Goal: Obtain resource: Download file/media

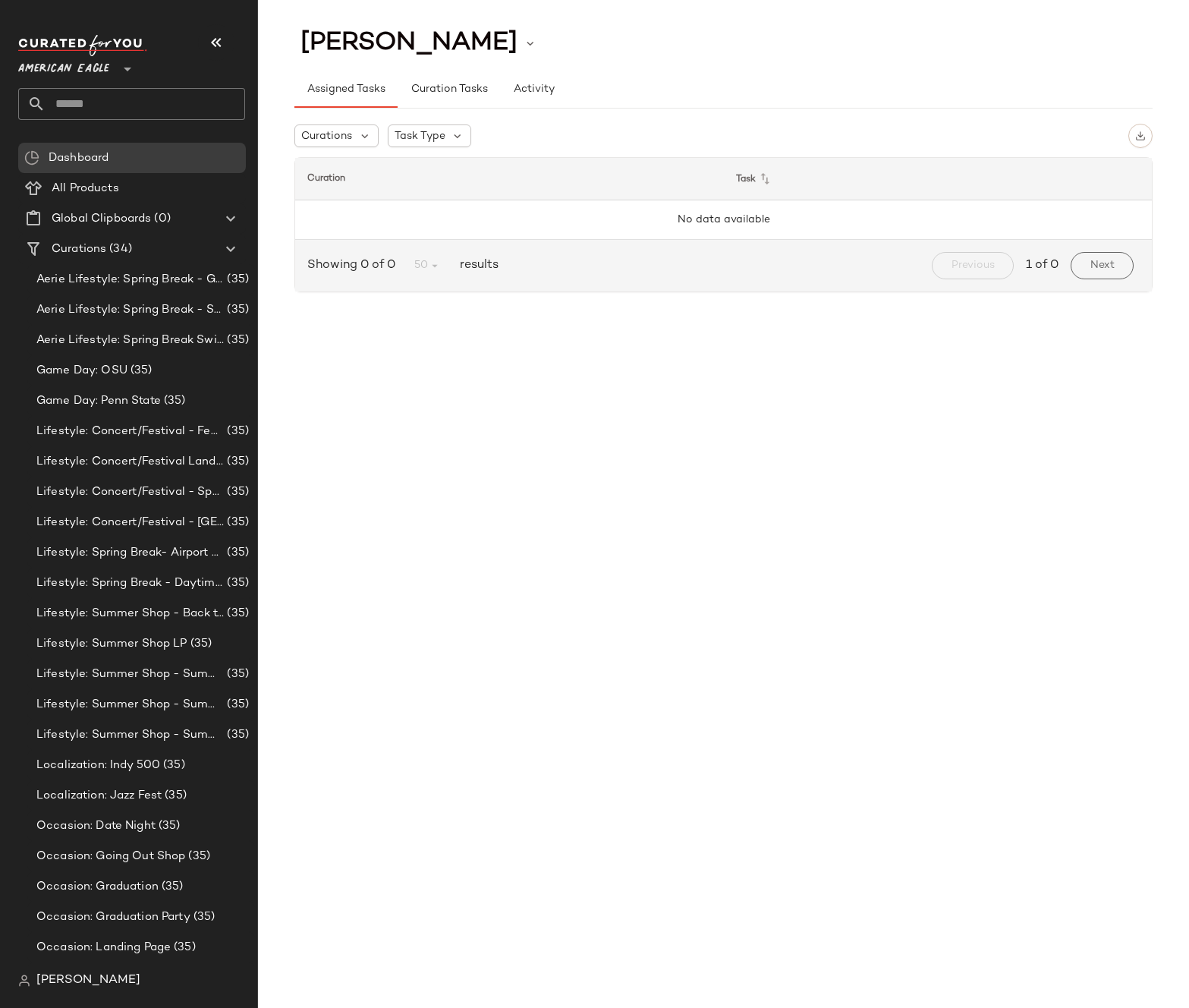
click at [106, 72] on span "American Eagle" at bounding box center [63, 65] width 91 height 28
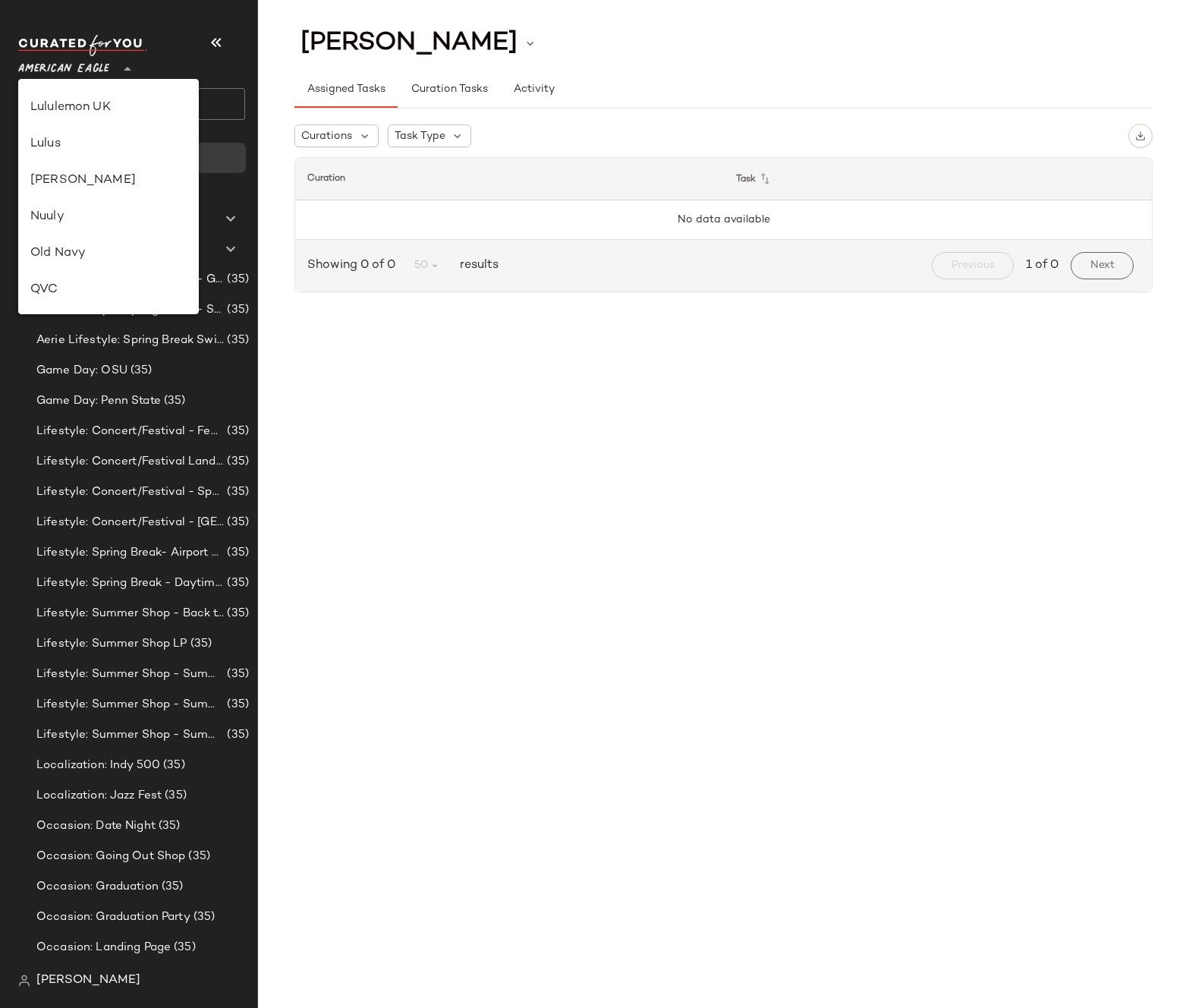
scroll to position [651, 0]
click at [68, 176] on div "Revolve" at bounding box center [109, 180] width 156 height 18
type input "**"
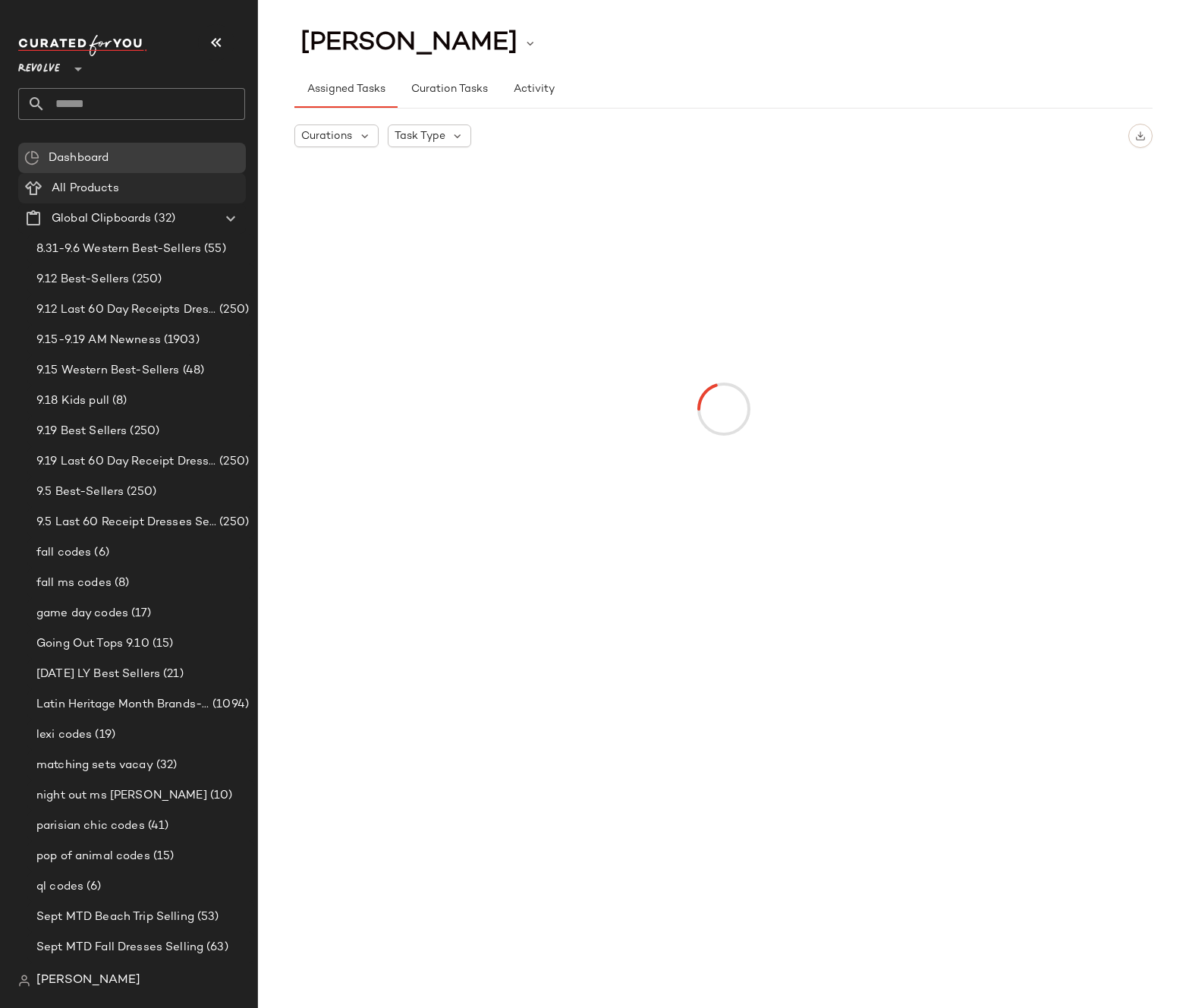
click at [74, 188] on span "All Products" at bounding box center [85, 189] width 68 height 17
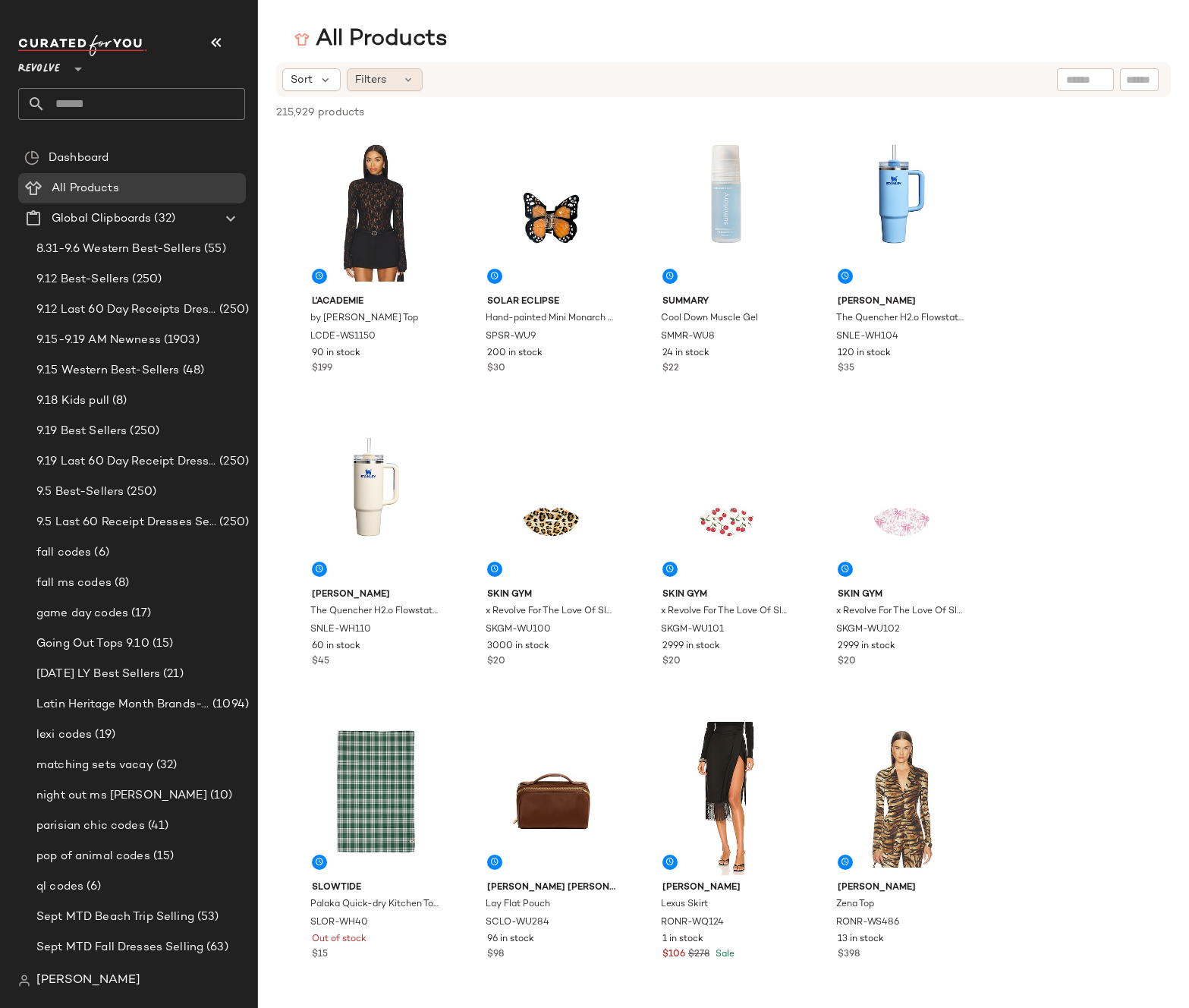
click at [408, 78] on icon at bounding box center [408, 79] width 12 height 12
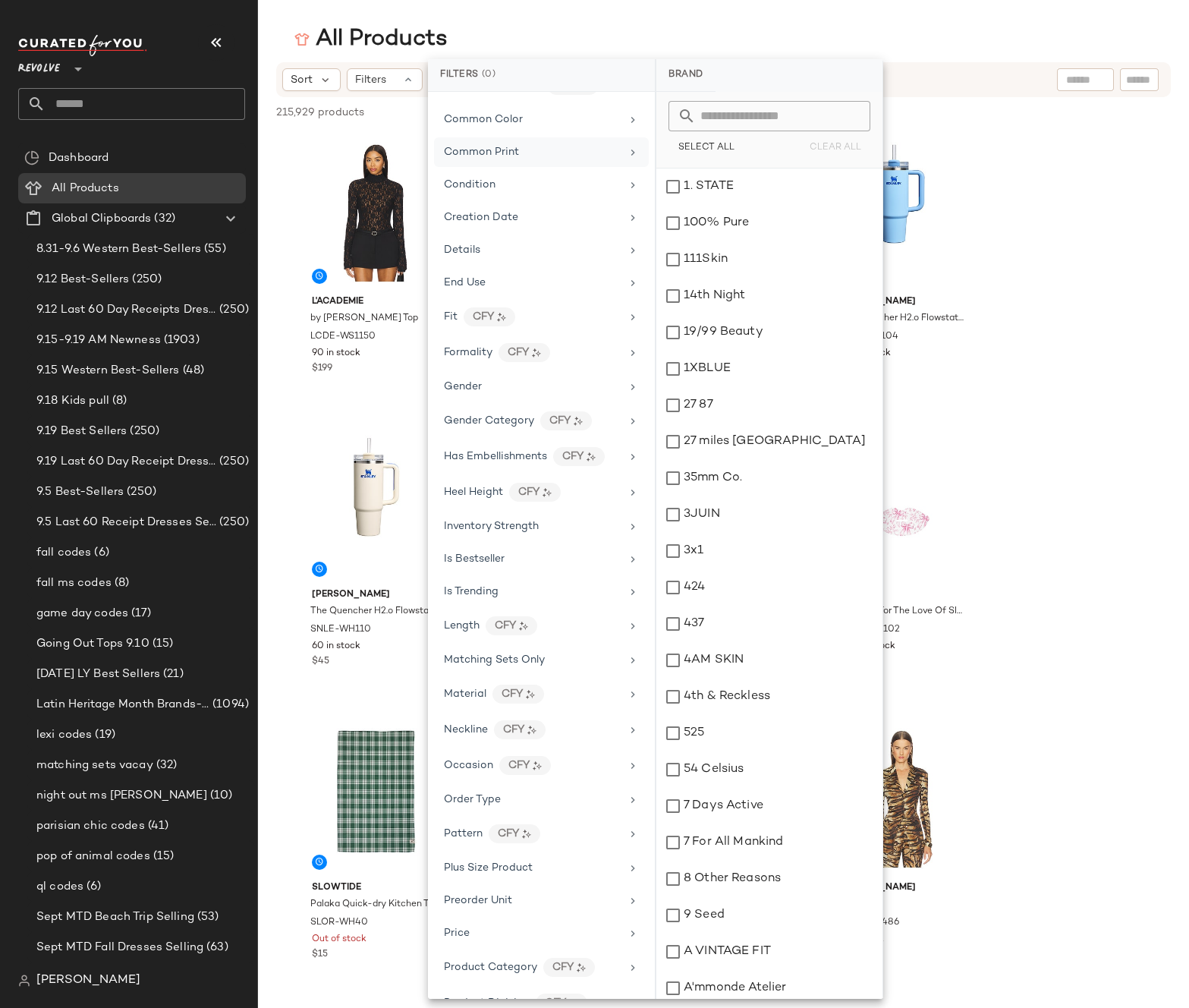
scroll to position [364, 0]
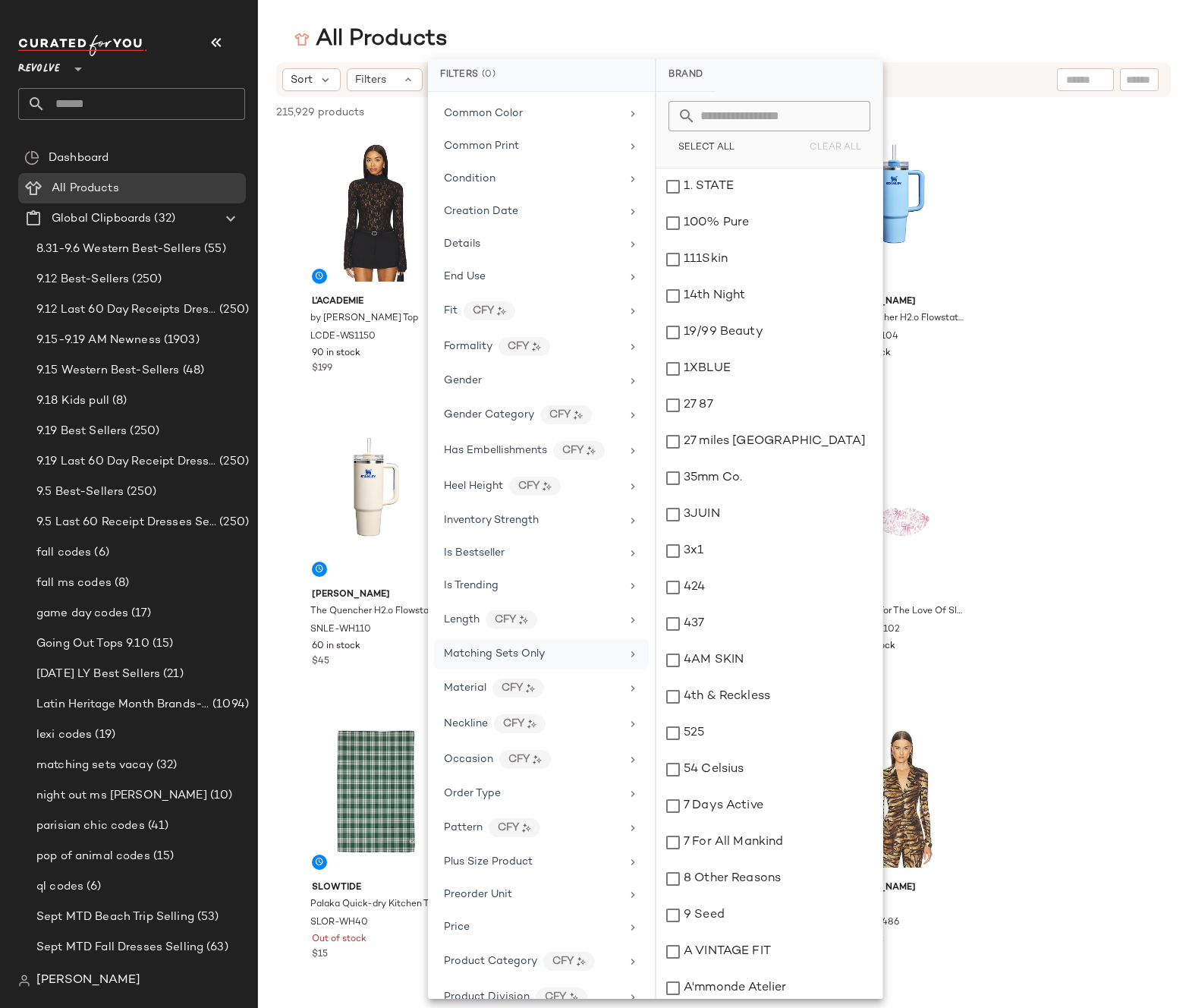
click at [488, 658] on span "Matching Sets Only" at bounding box center [494, 653] width 101 height 11
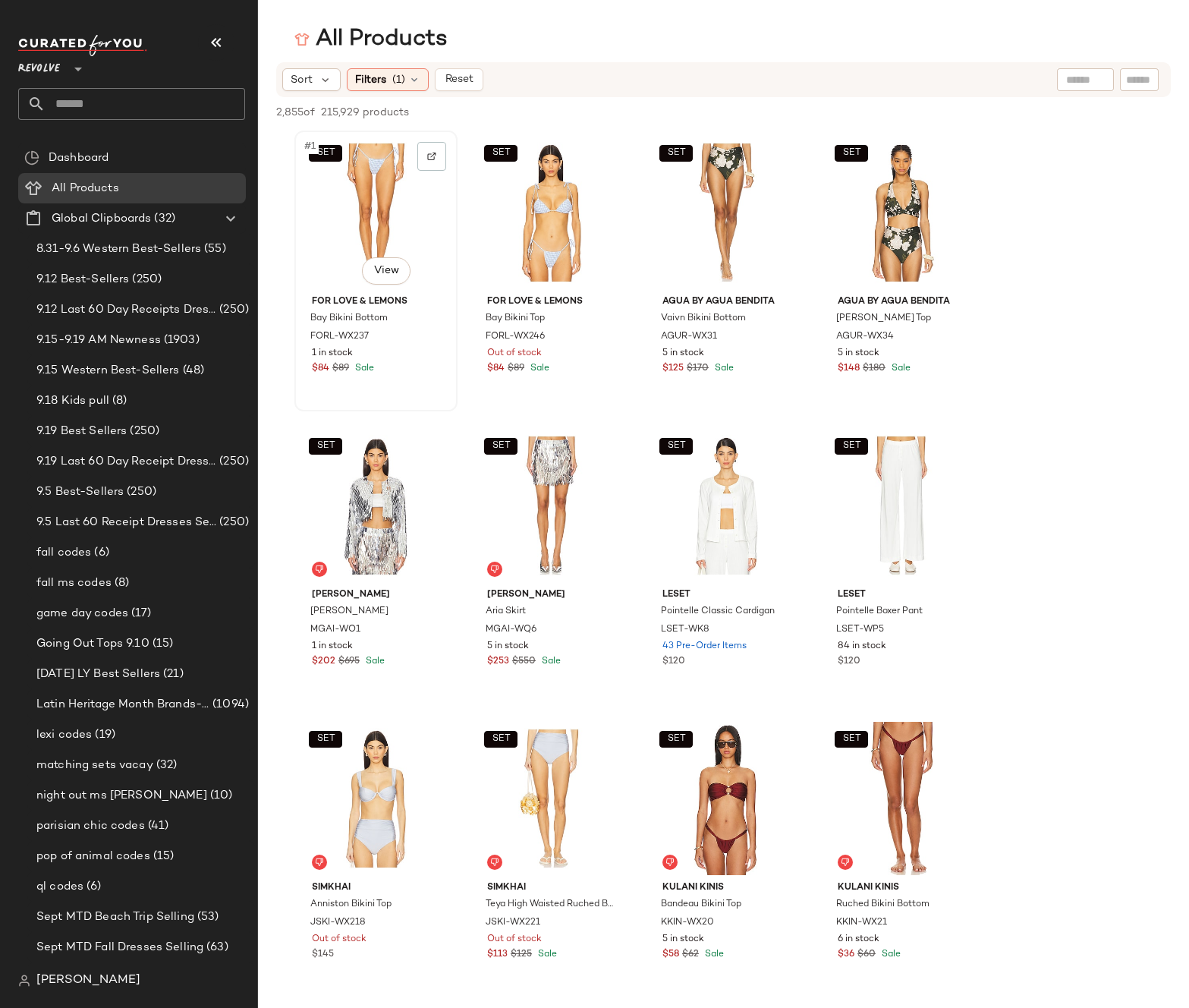
click at [373, 199] on div "SET #1 View" at bounding box center [376, 212] width 153 height 154
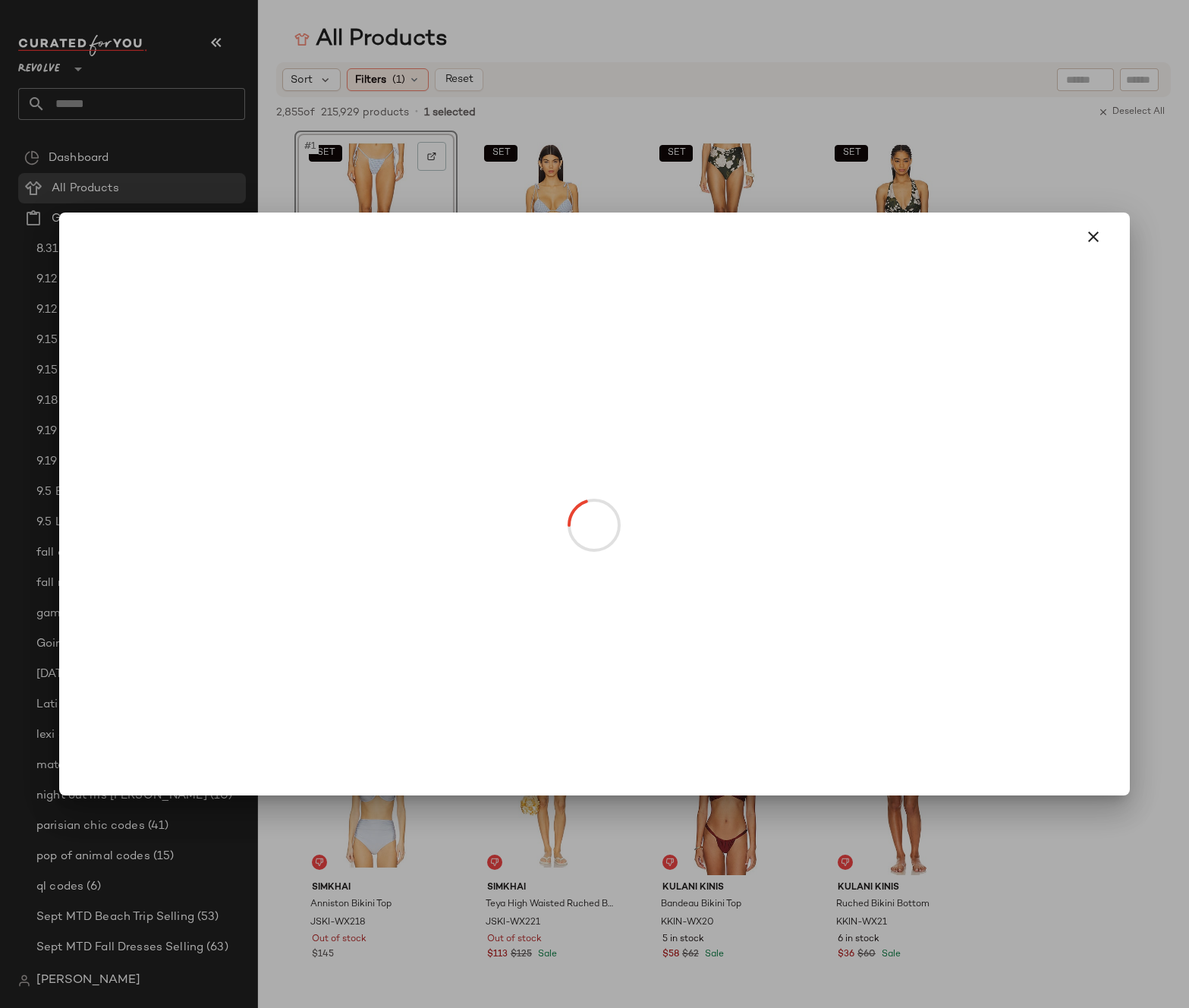
click at [380, 265] on body "Revolve ** Dashboard All Products Global Clipboards (32) 8.31-9.6 Western Best-…" at bounding box center [594, 504] width 1189 height 1008
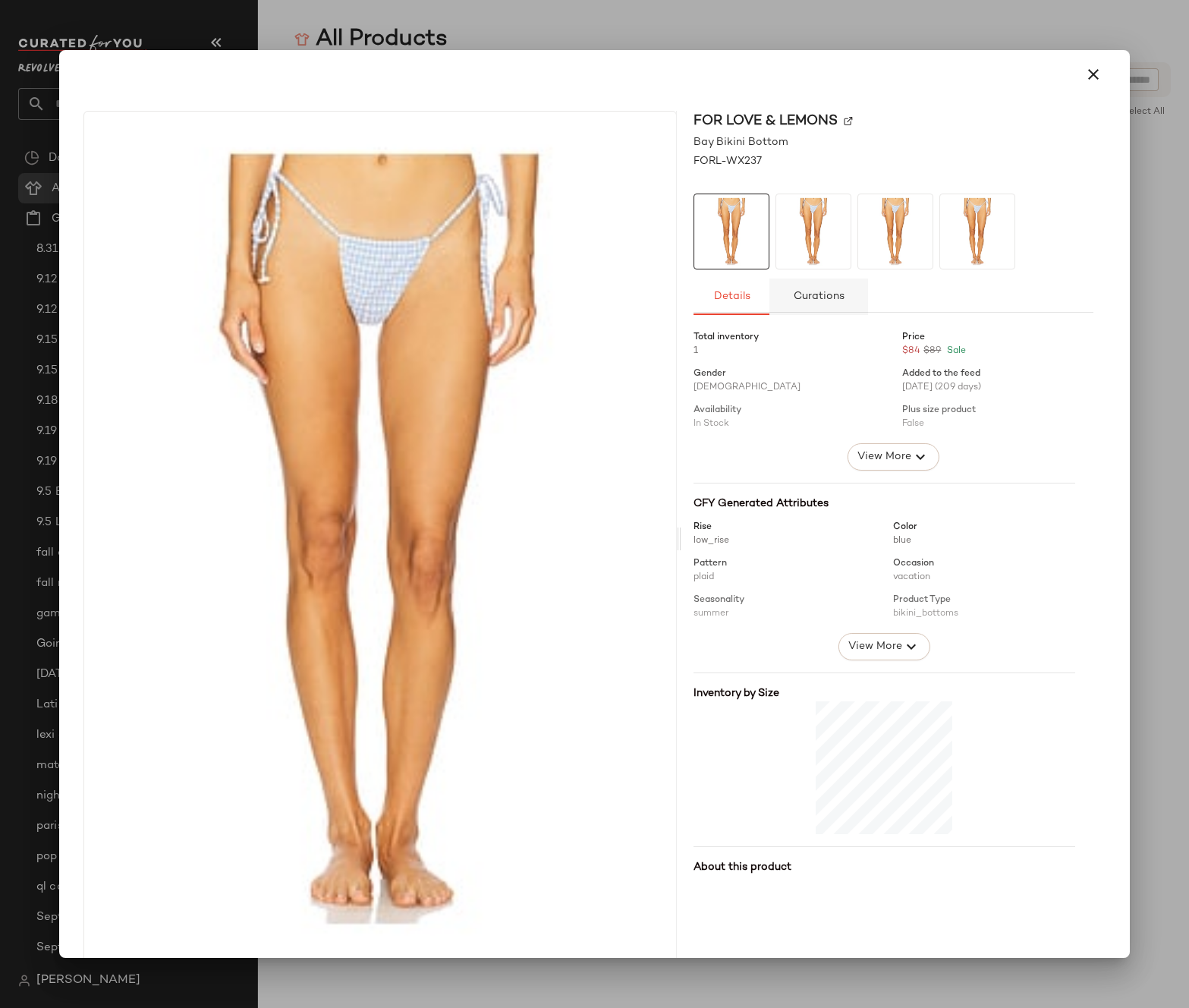
click at [815, 296] on span "Curations" at bounding box center [818, 297] width 51 height 12
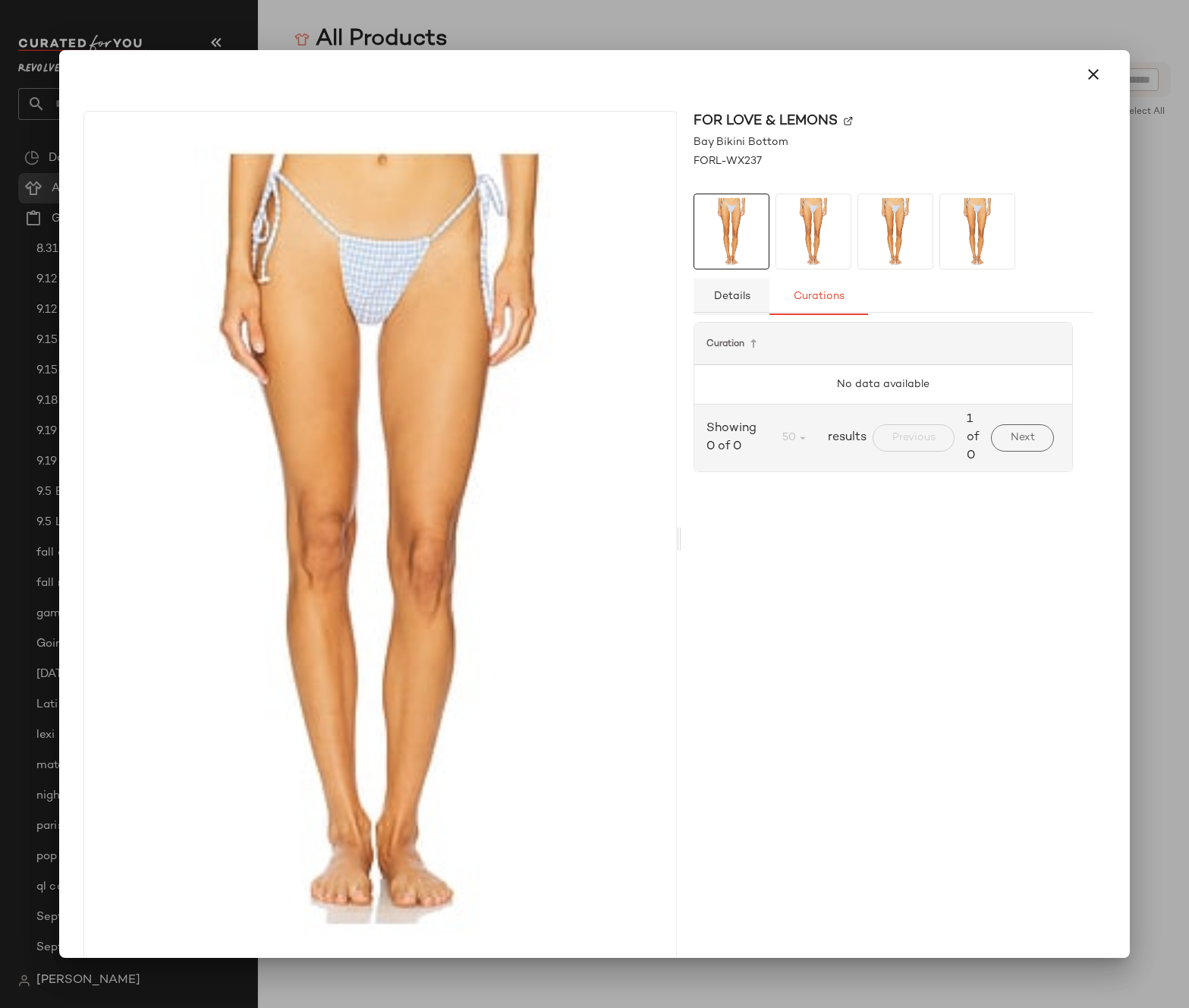
click at [722, 300] on span "Details" at bounding box center [730, 297] width 37 height 12
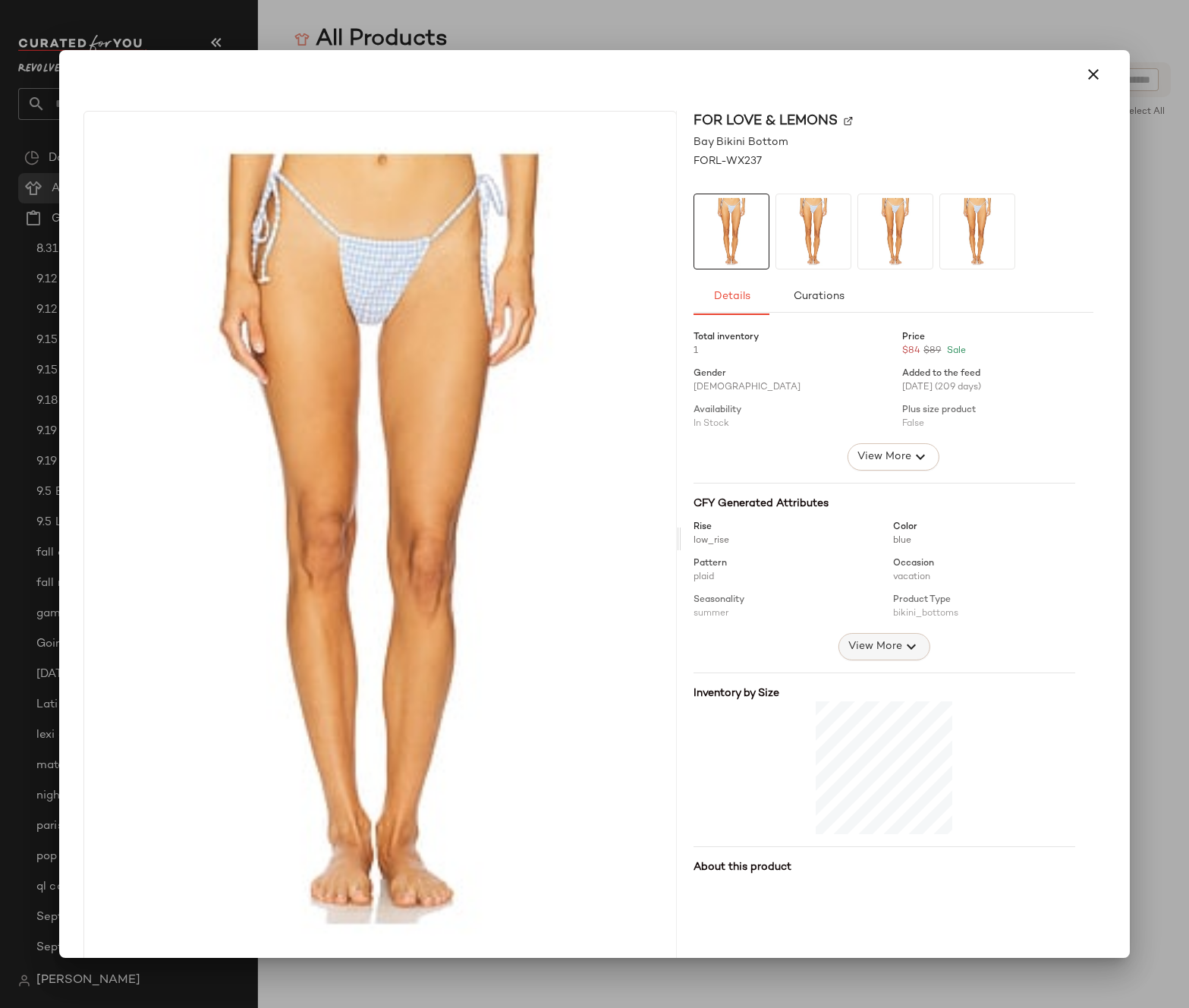
click at [875, 651] on span "View More" at bounding box center [874, 646] width 54 height 18
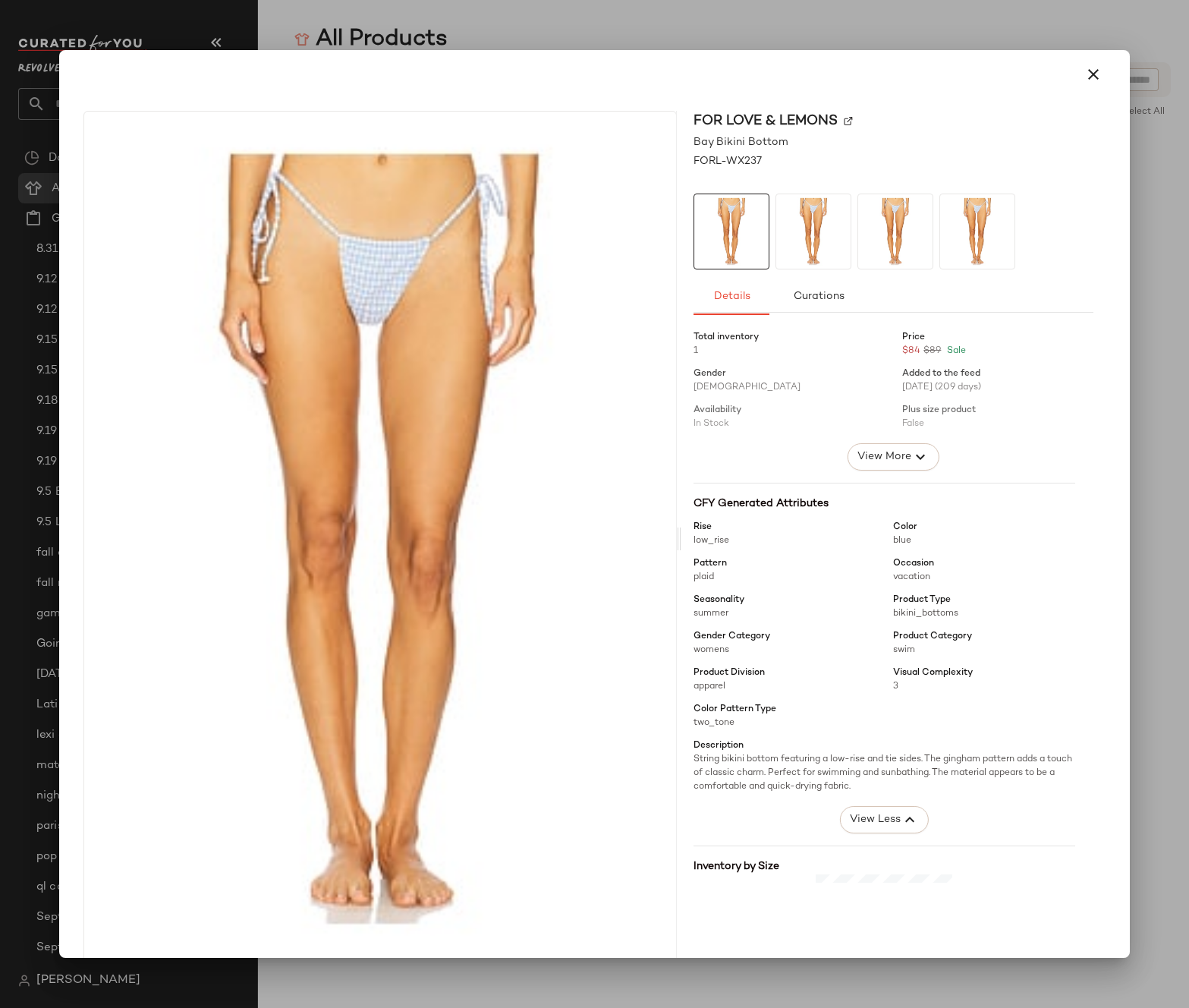
click at [693, 685] on span "apparel" at bounding box center [708, 686] width 31 height 10
copy span "apparel"
click at [542, 517] on img at bounding box center [379, 539] width 592 height 854
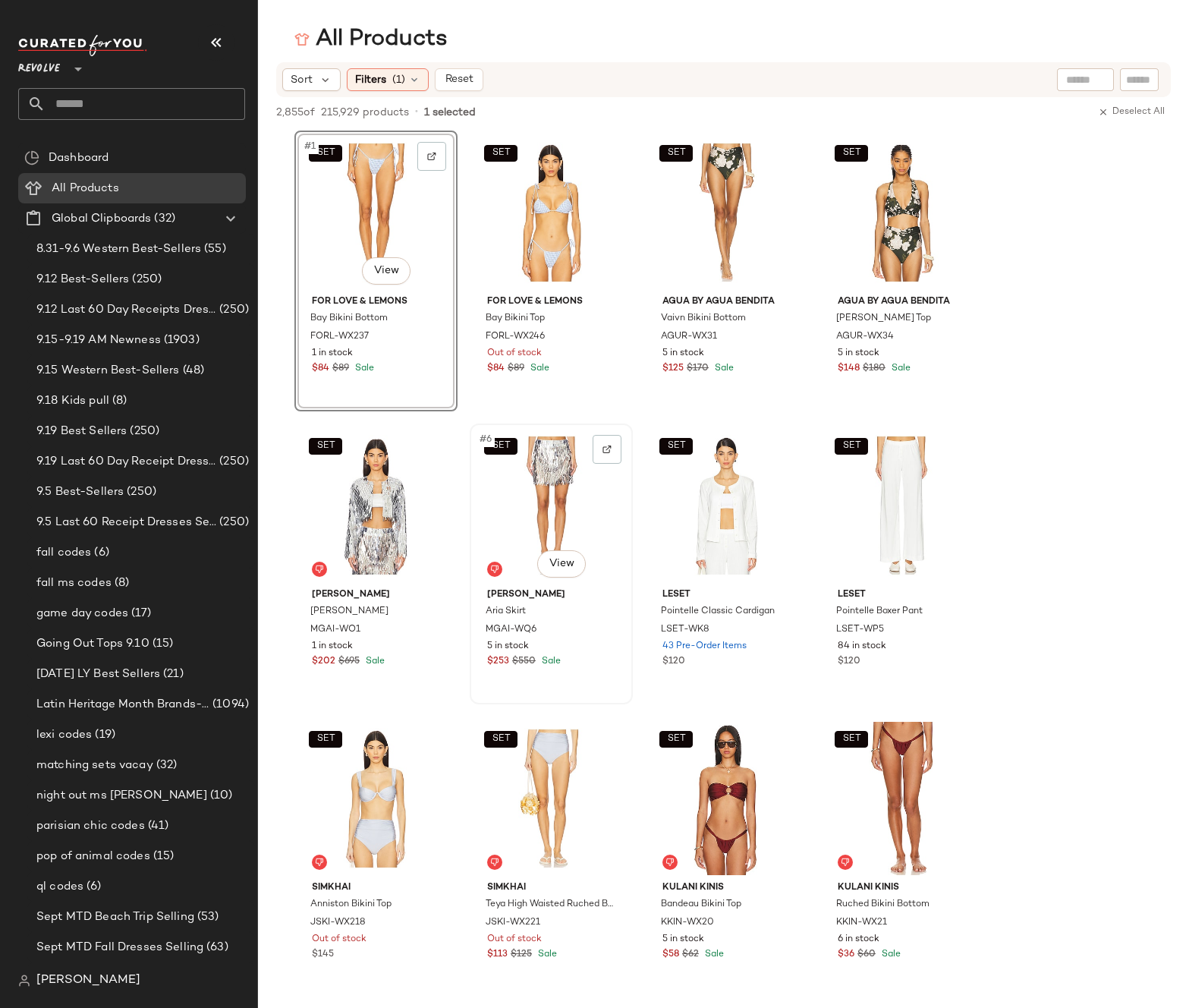
scroll to position [182, 0]
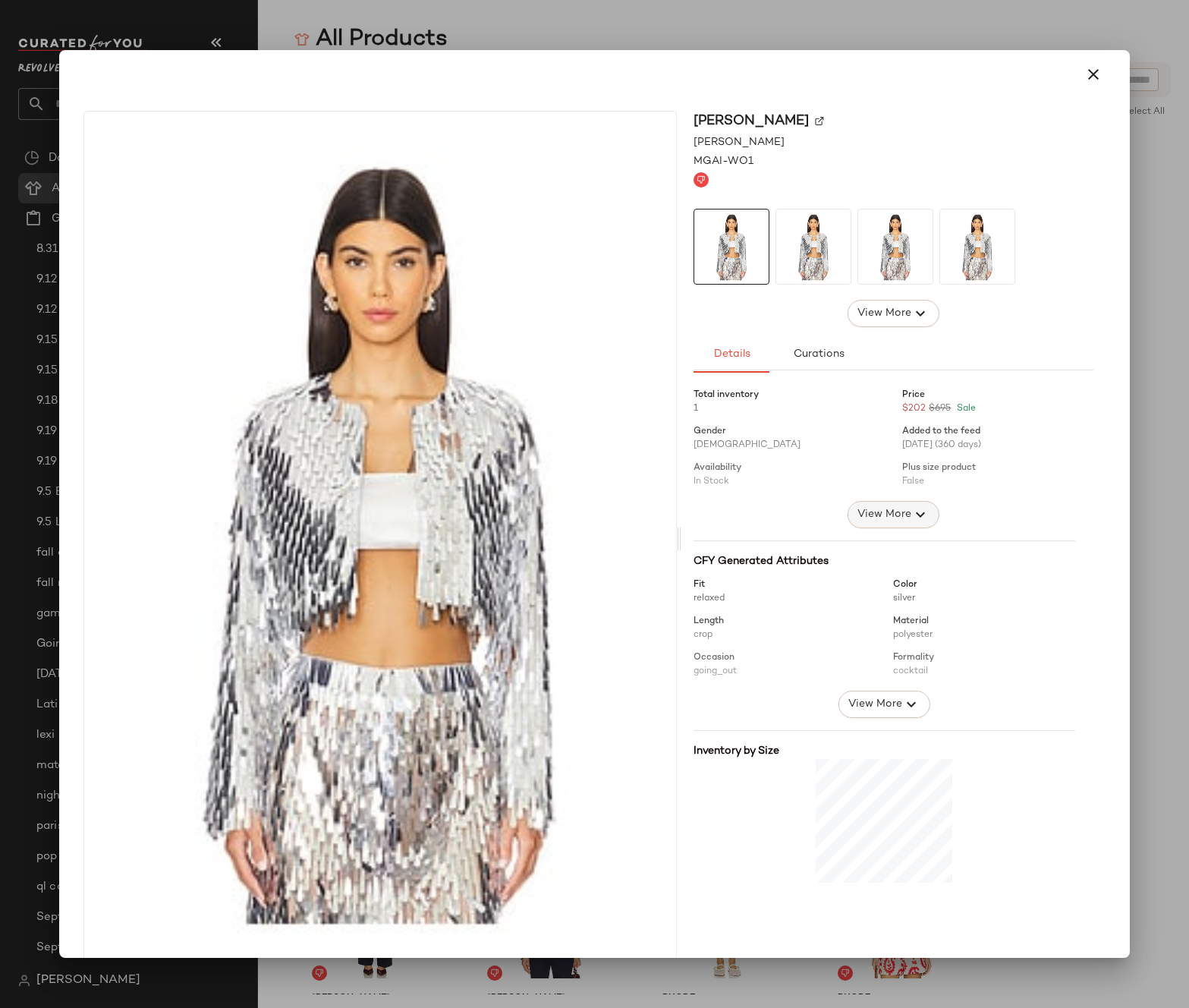
click at [856, 523] on span "View More" at bounding box center [883, 514] width 54 height 18
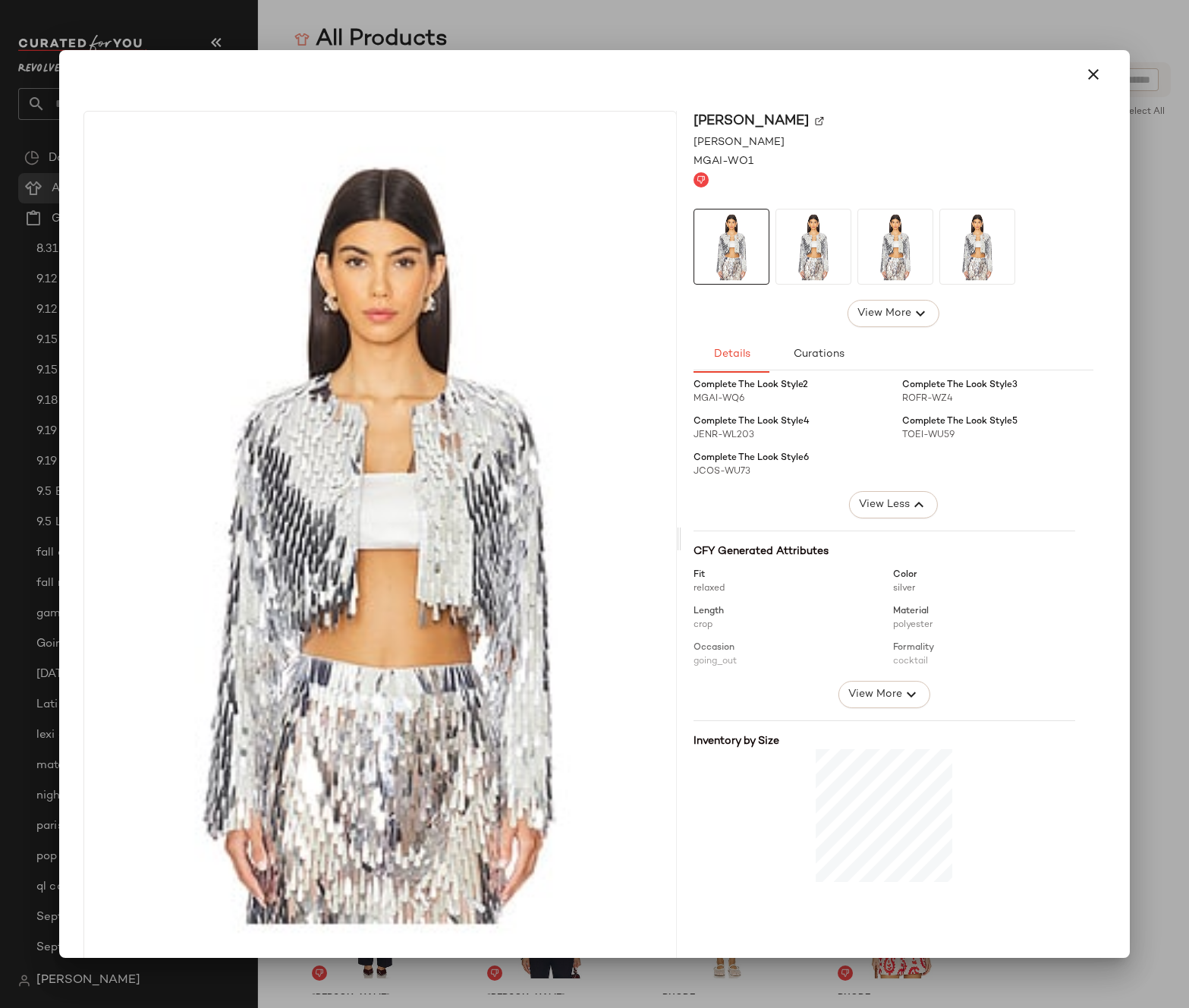
scroll to position [652, 0]
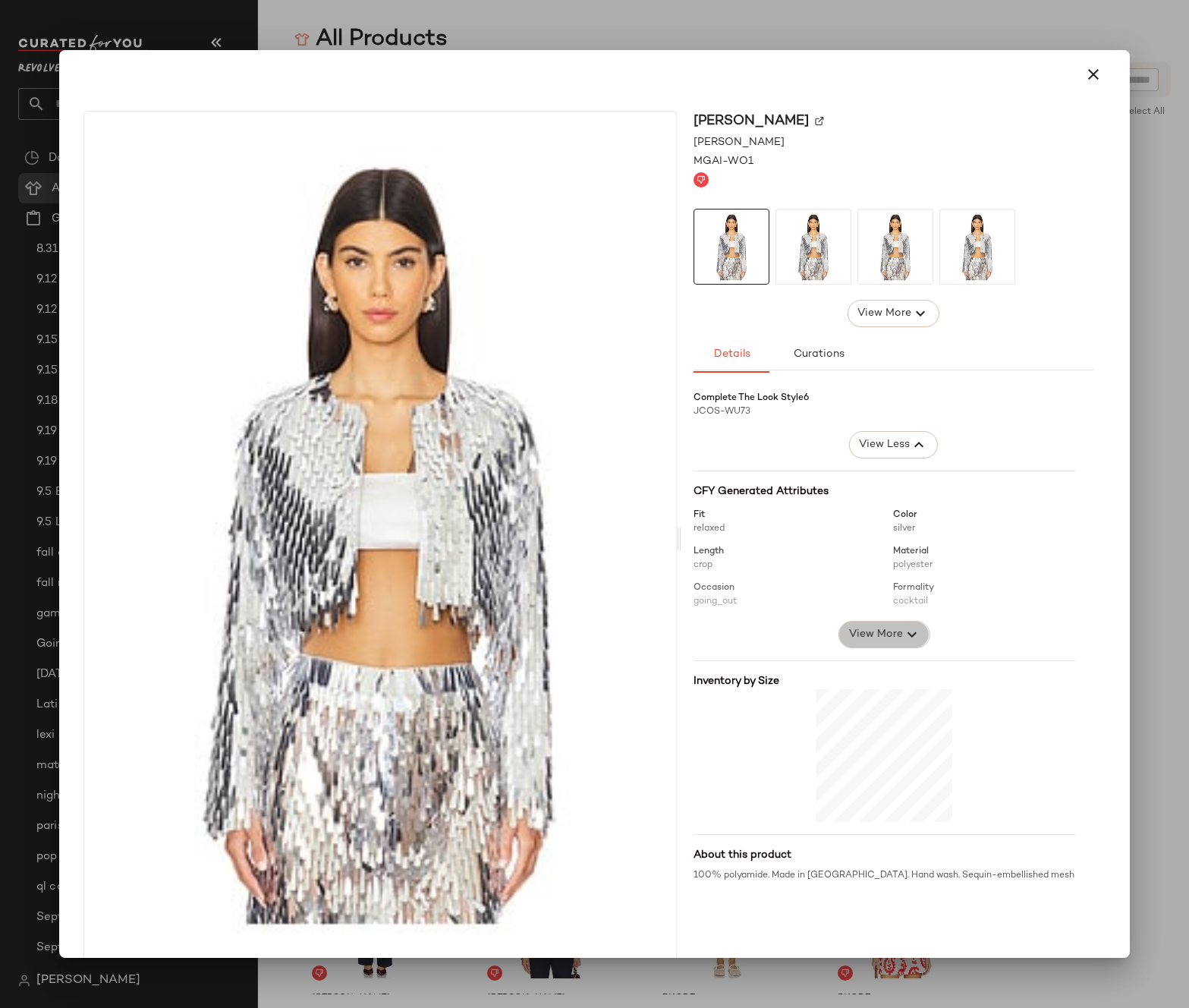
click at [848, 633] on span "View More" at bounding box center [874, 634] width 54 height 18
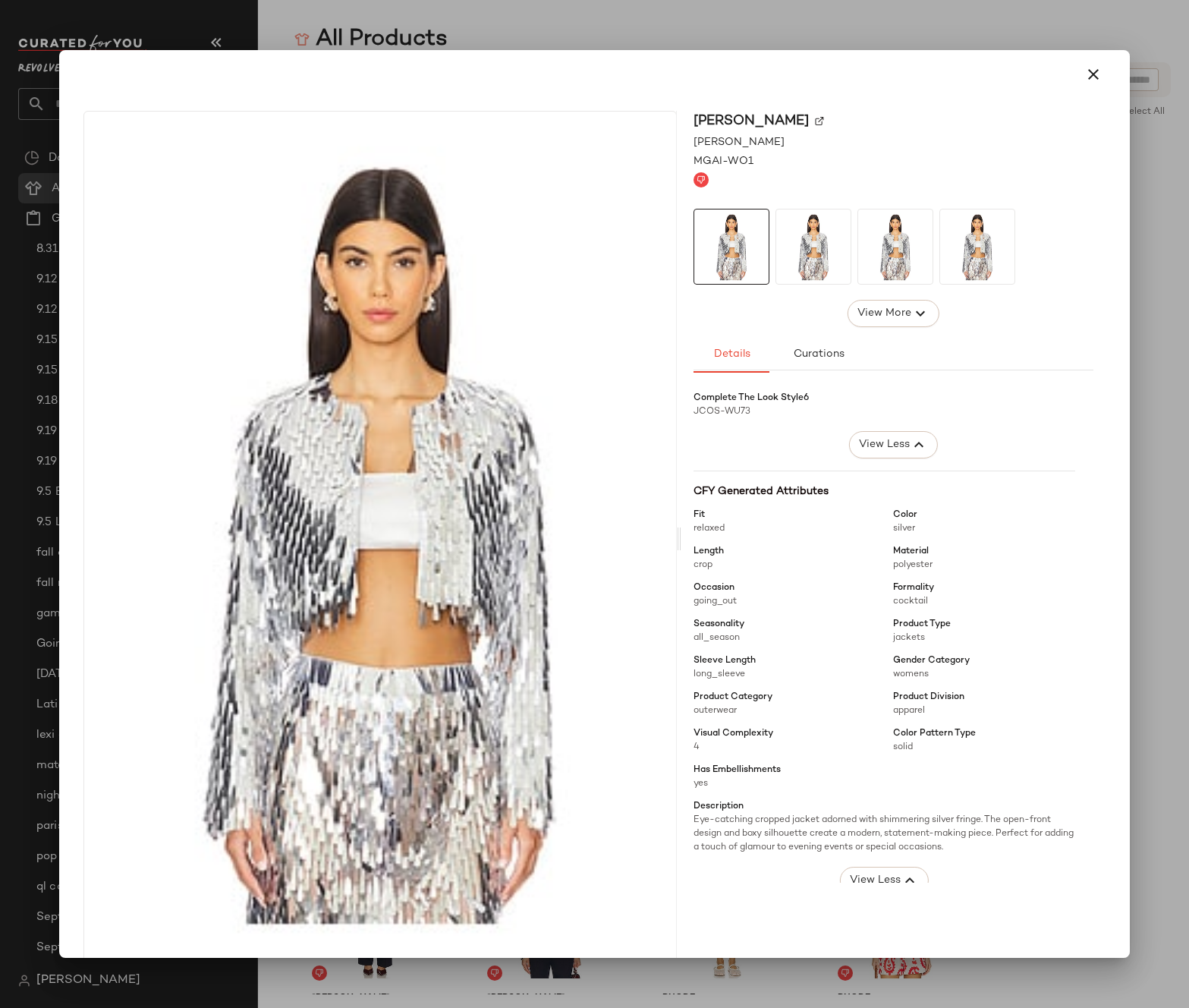
click at [705, 708] on span "outerwear" at bounding box center [714, 710] width 43 height 10
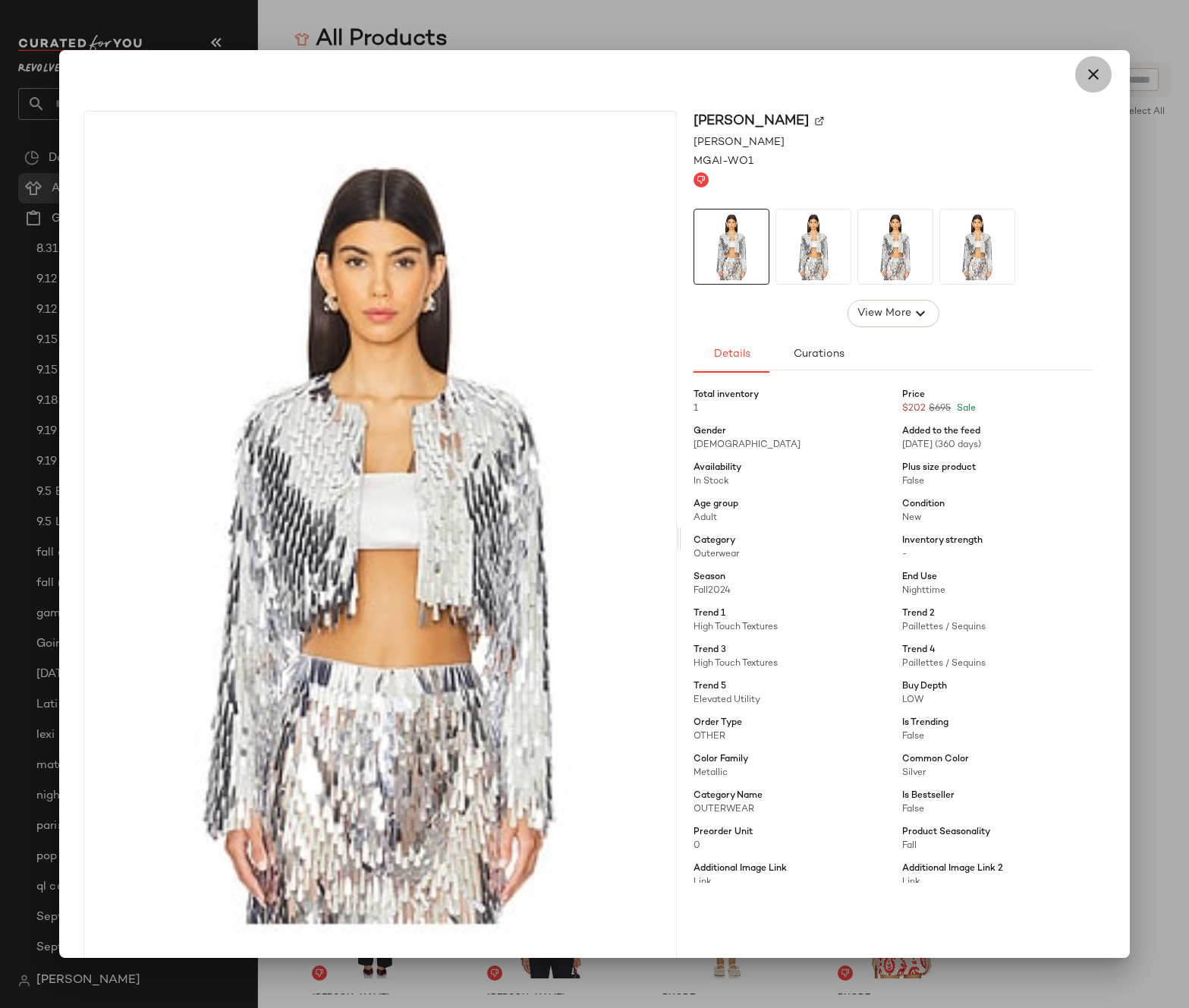
click at [1090, 83] on icon "button" at bounding box center [1093, 73] width 18 height 18
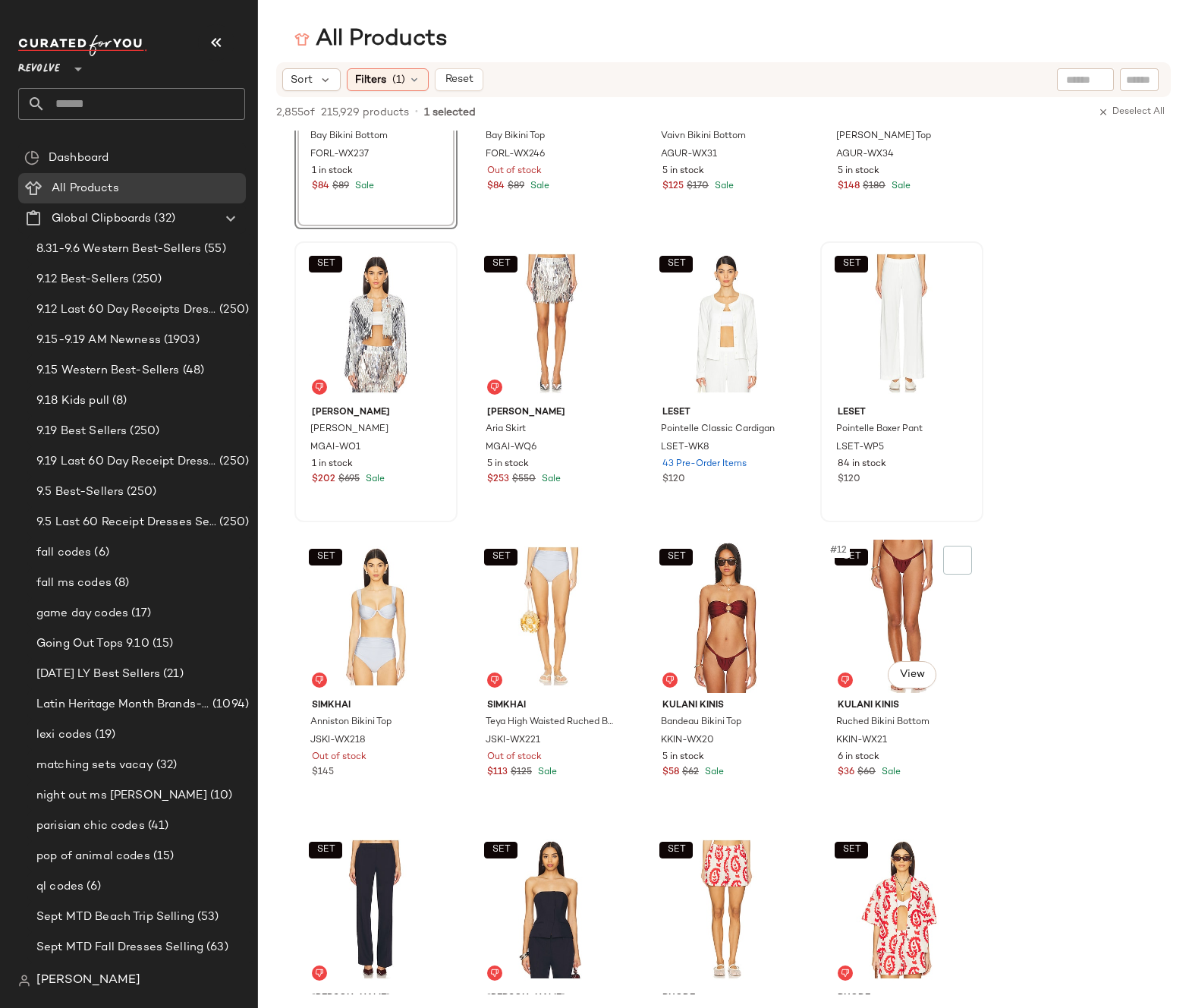
scroll to position [620, 0]
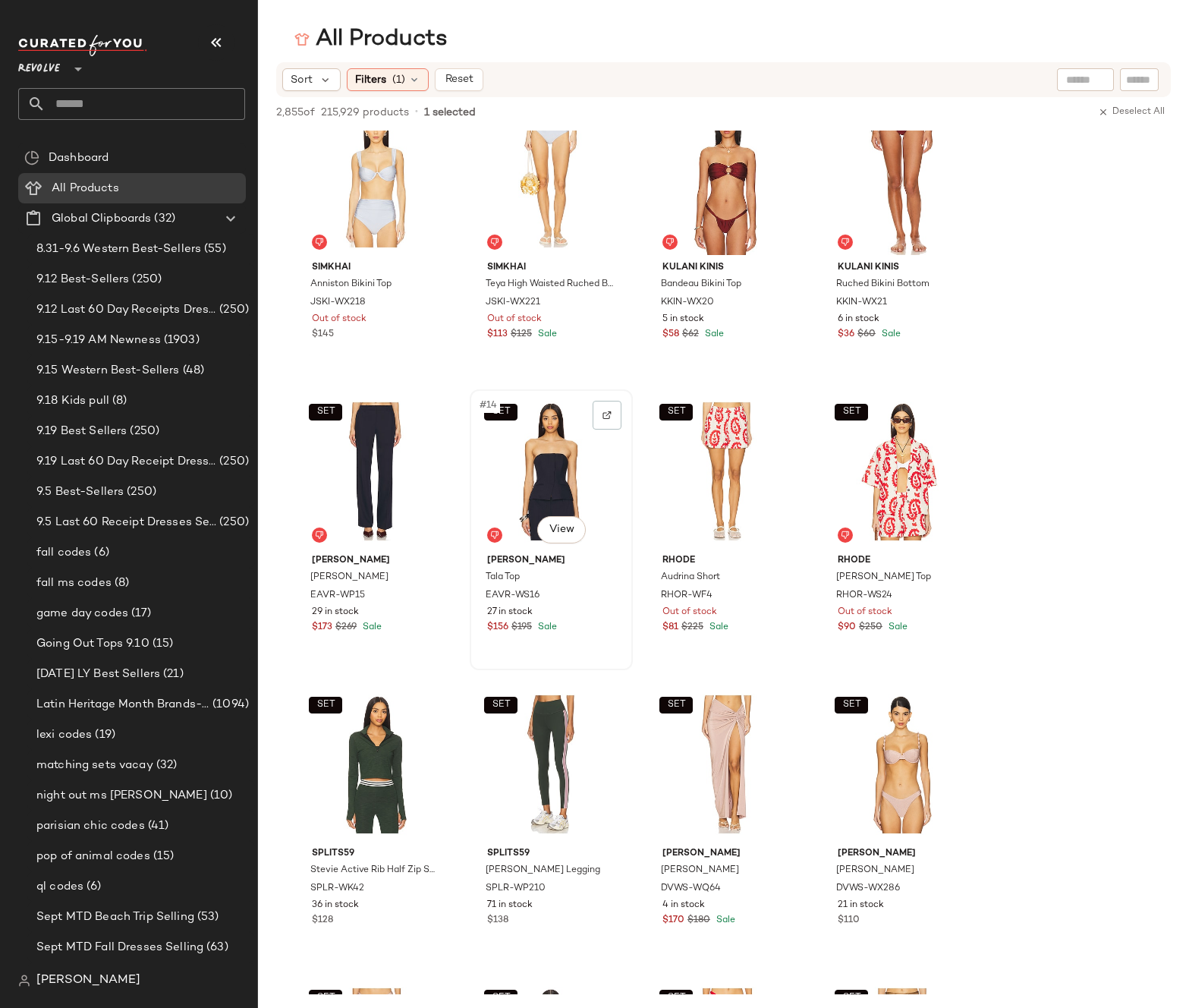
click at [560, 462] on div "SET #14 View" at bounding box center [551, 471] width 153 height 154
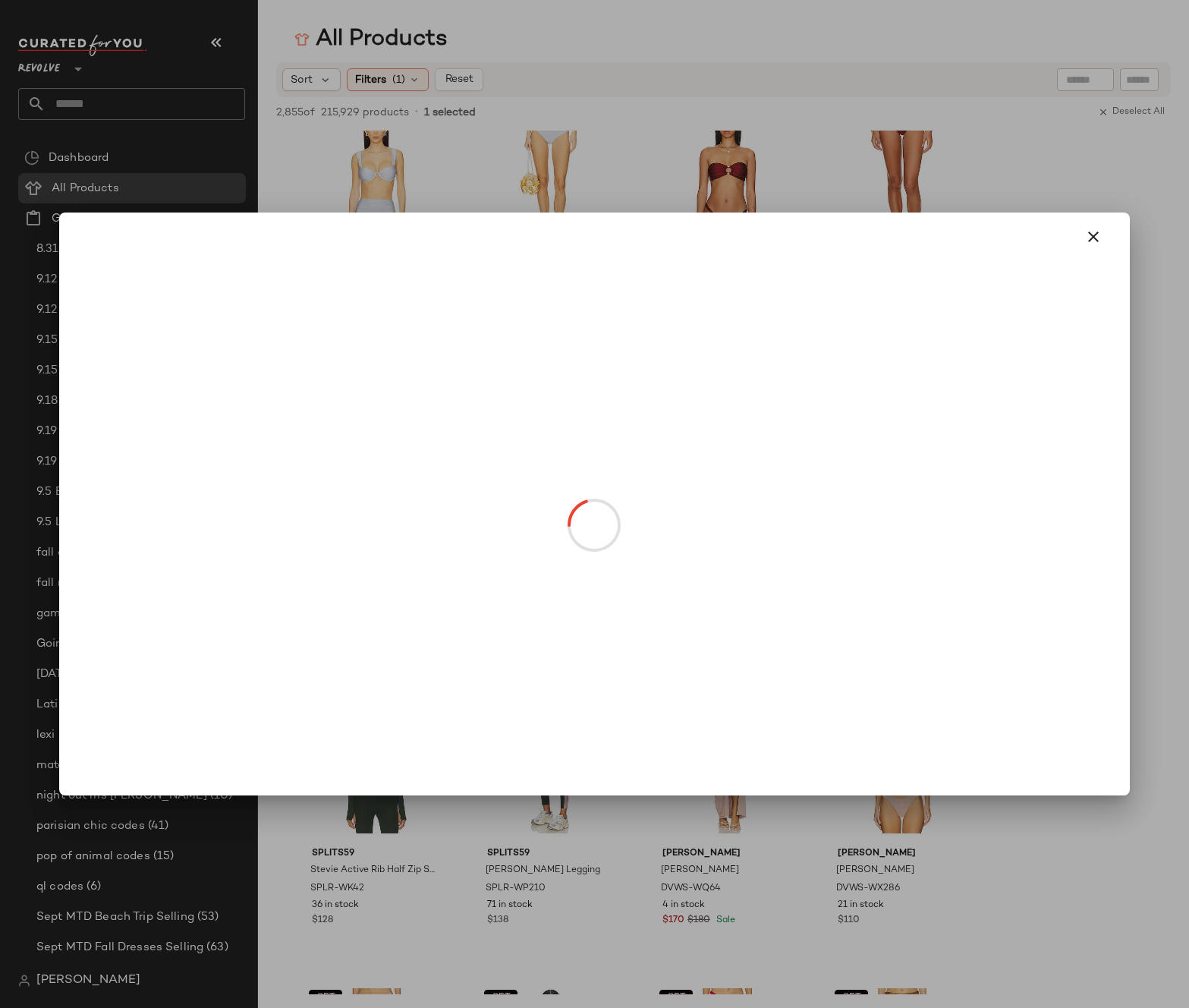
click at [564, 529] on body "Revolve ** Dashboard All Products Global Clipboards (32) 8.31-9.6 Western Best-…" at bounding box center [594, 504] width 1189 height 1008
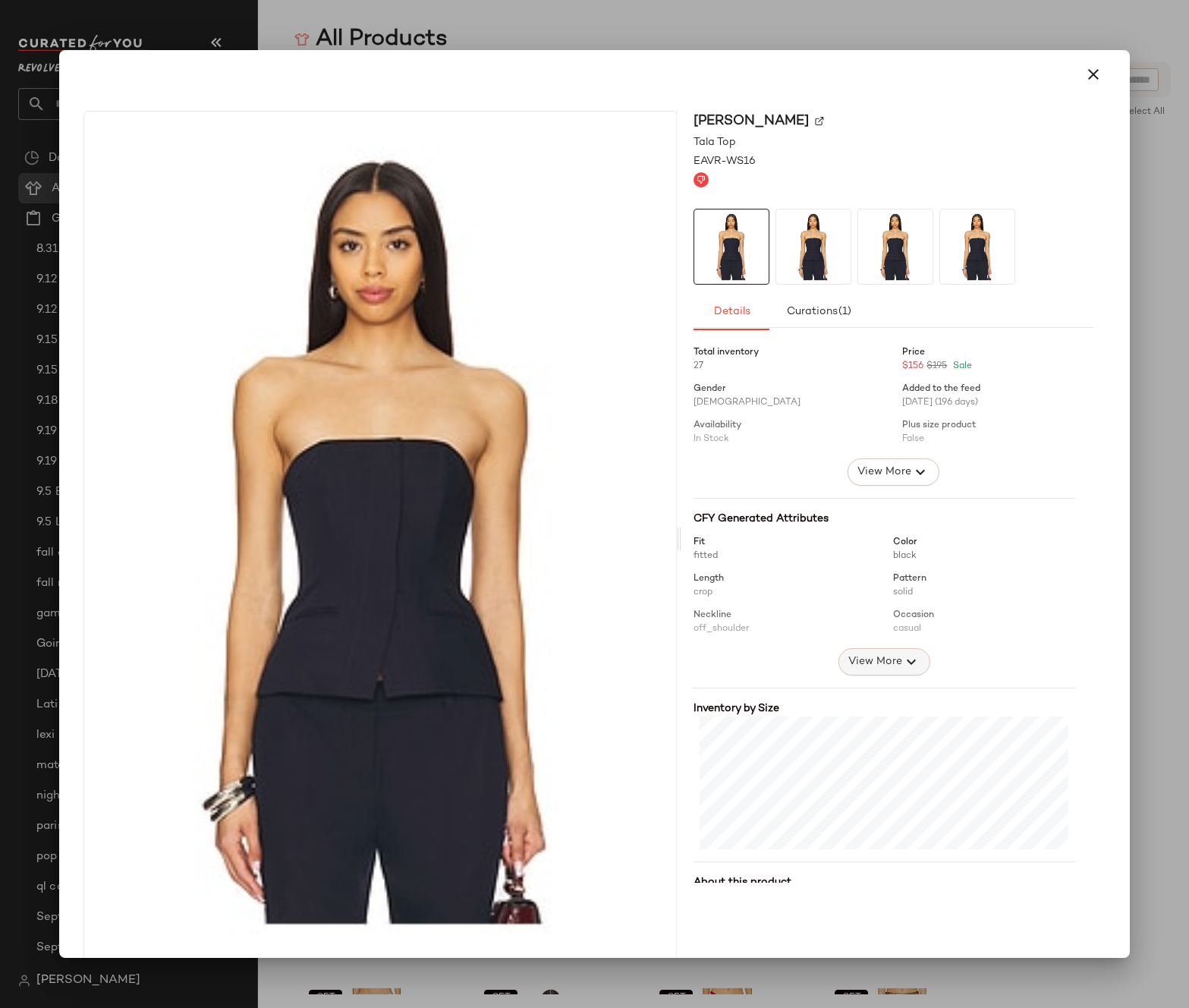
click at [863, 663] on span "View More" at bounding box center [874, 661] width 54 height 18
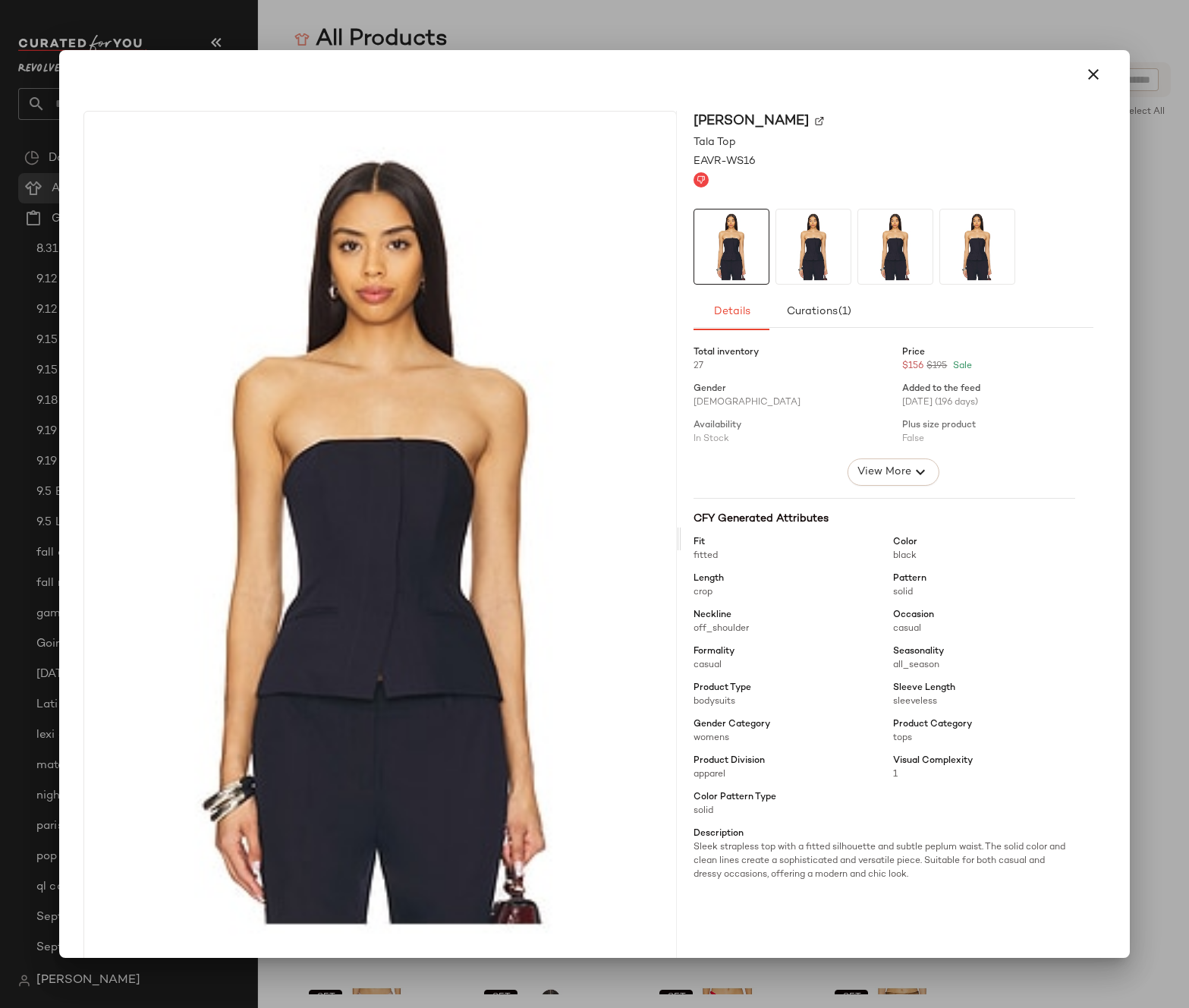
click at [892, 737] on span "tops" at bounding box center [902, 738] width 19 height 10
copy span "tops"
click at [742, 160] on span "EAVR-WS16" at bounding box center [724, 161] width 62 height 16
click at [764, 161] on img at bounding box center [767, 162] width 10 height 10
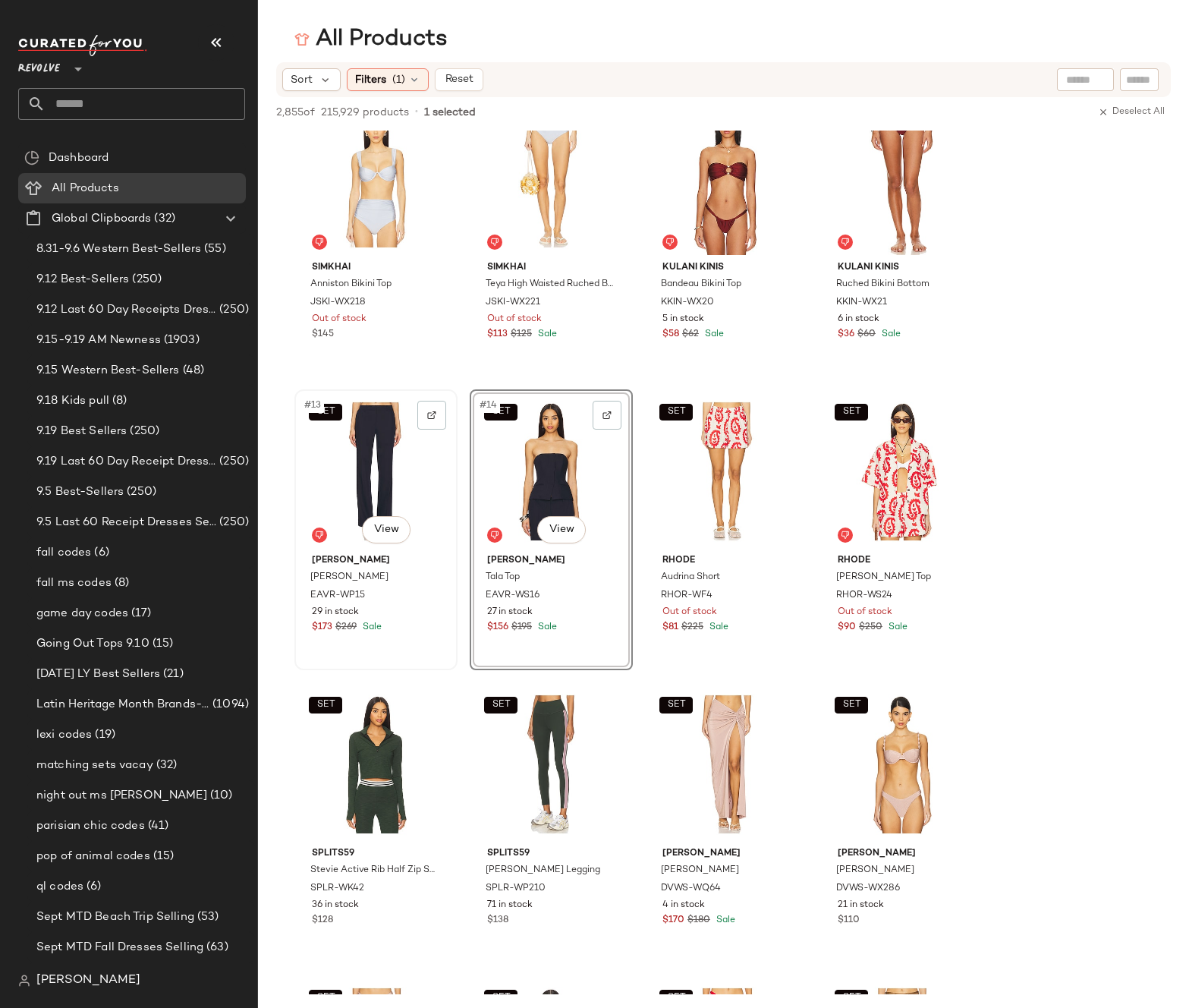
click at [372, 456] on div "SET #13 View" at bounding box center [376, 471] width 153 height 154
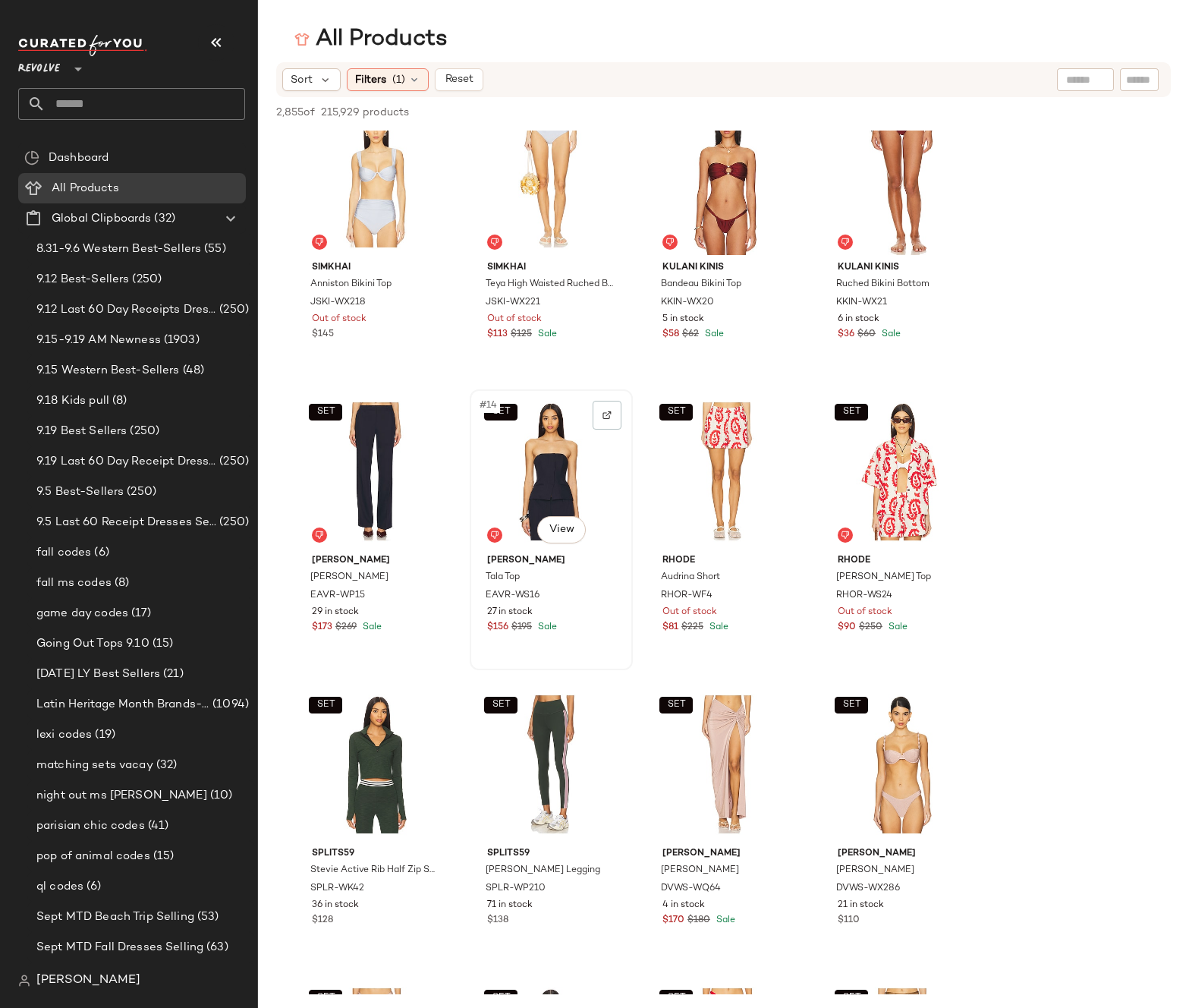
click at [525, 484] on div "SET #14 View" at bounding box center [551, 471] width 153 height 154
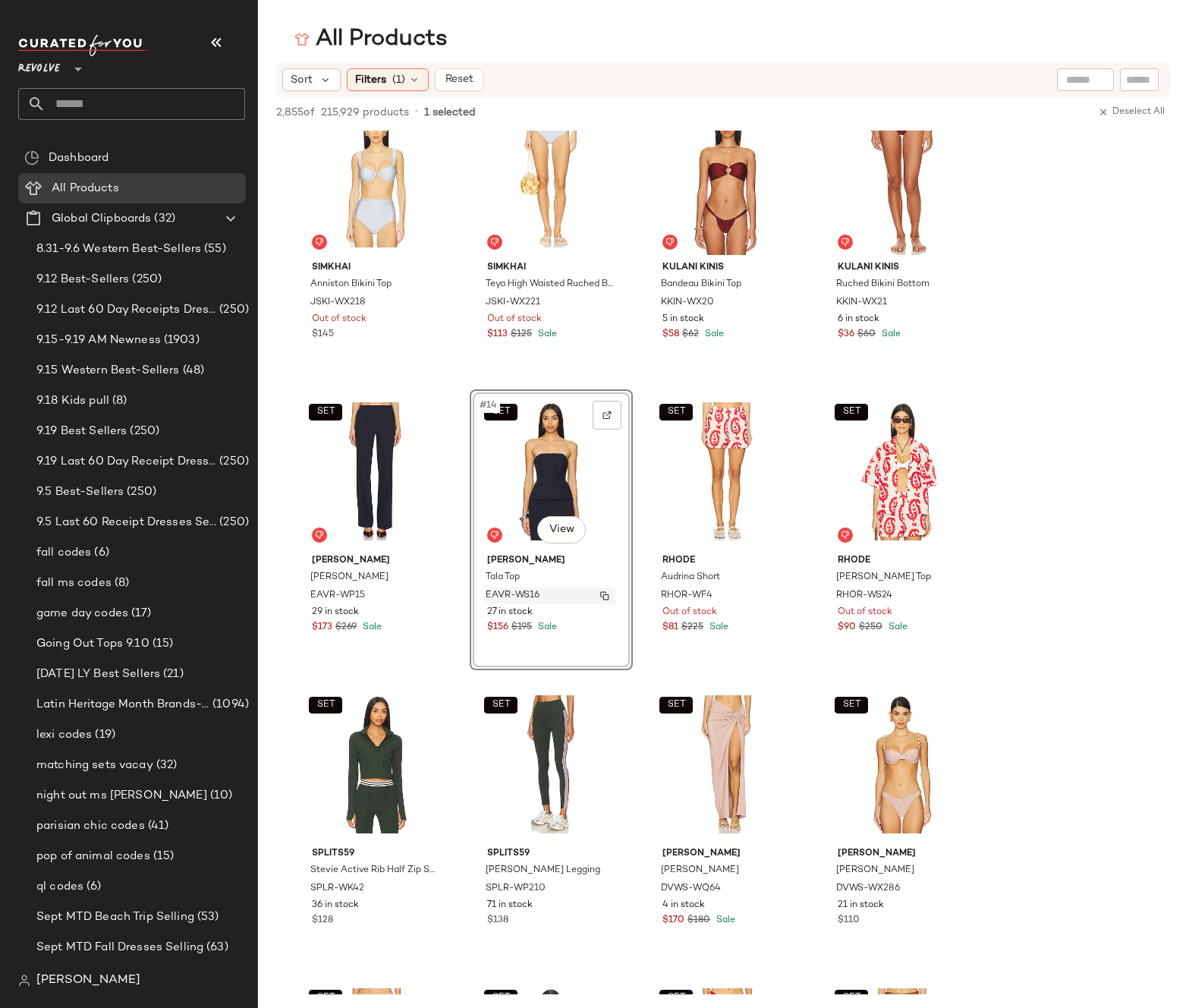
click at [605, 594] on img "button" at bounding box center [605, 596] width 10 height 10
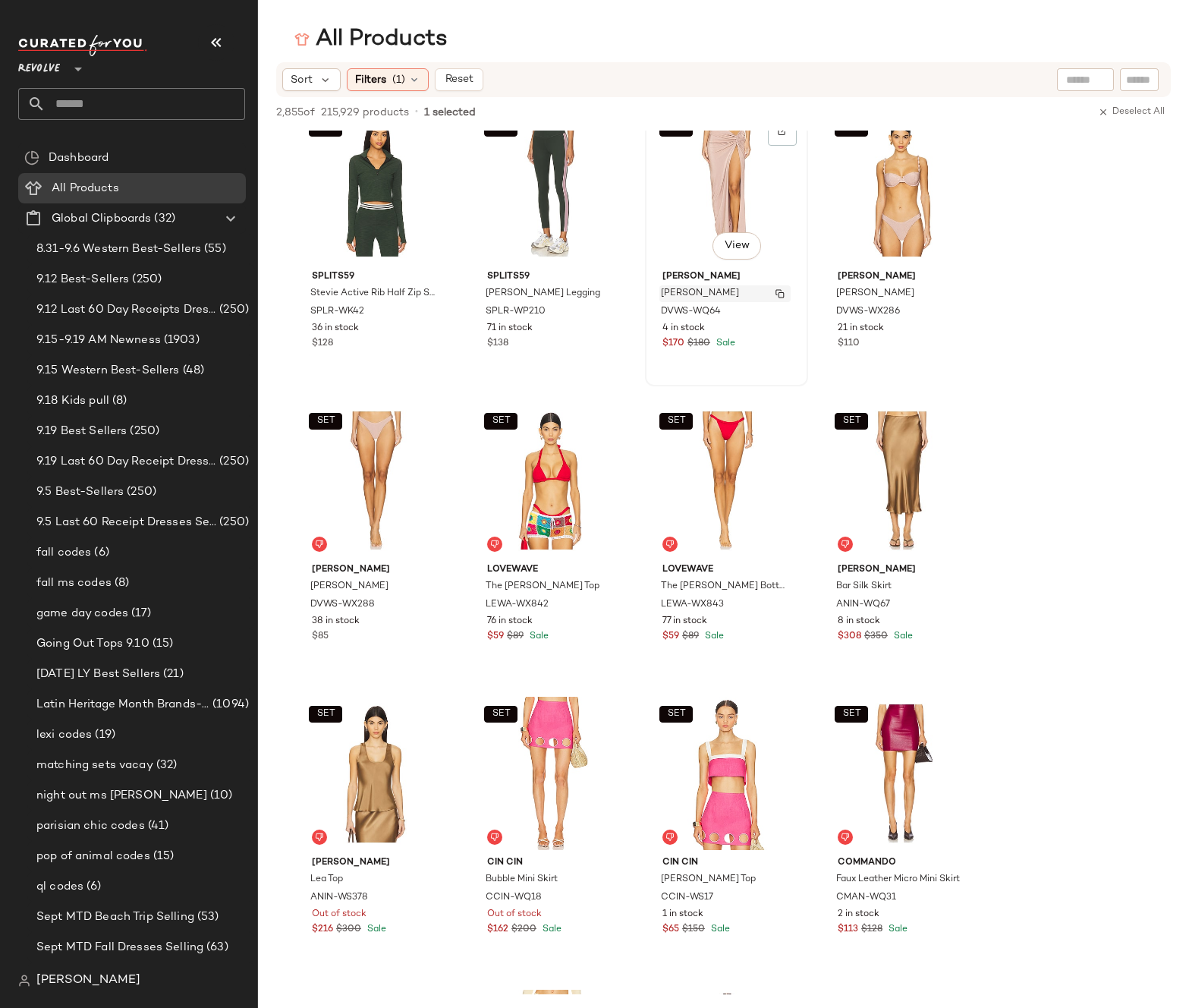
scroll to position [755, 0]
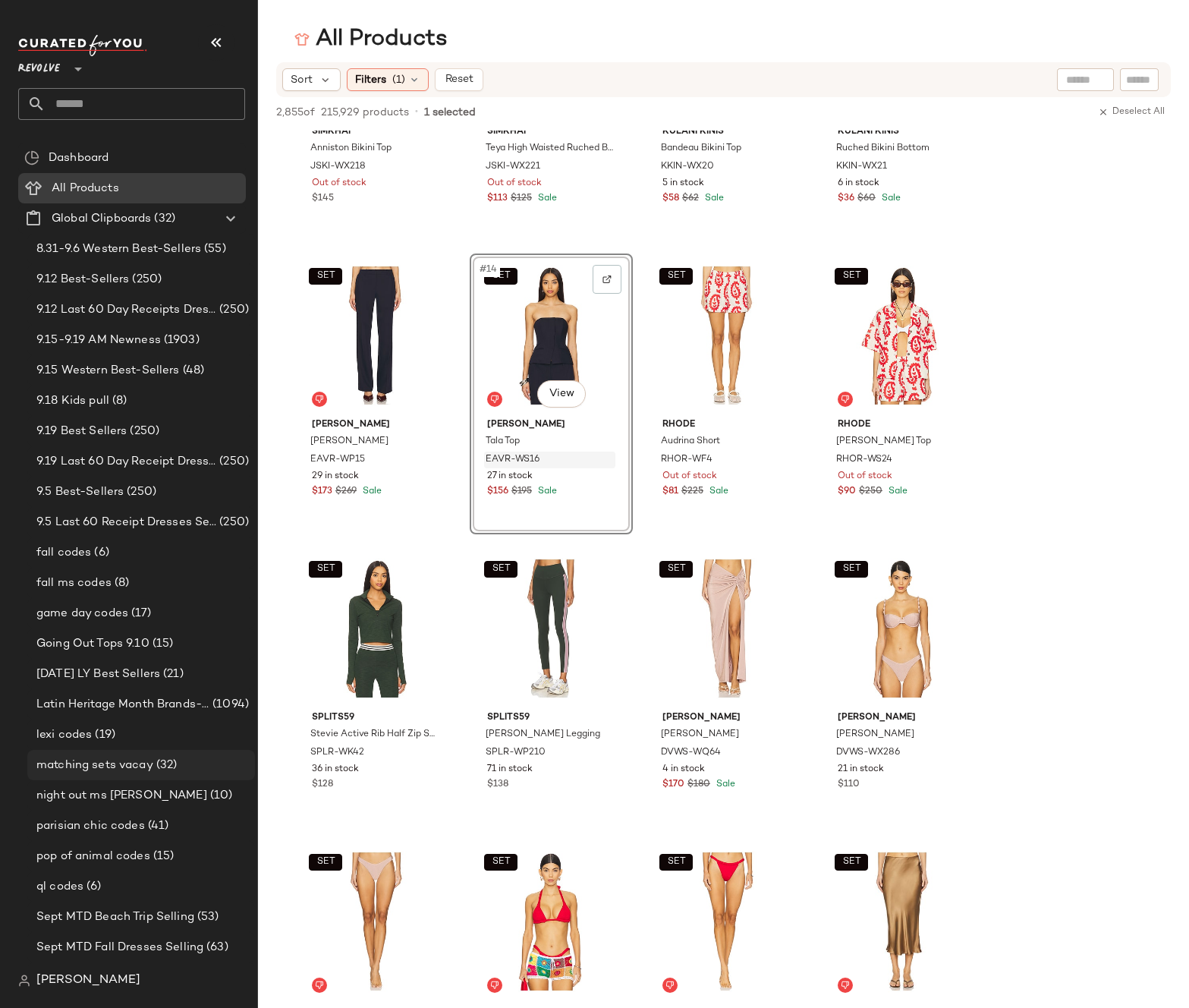
click at [122, 761] on span "matching sets vacay" at bounding box center [94, 765] width 117 height 17
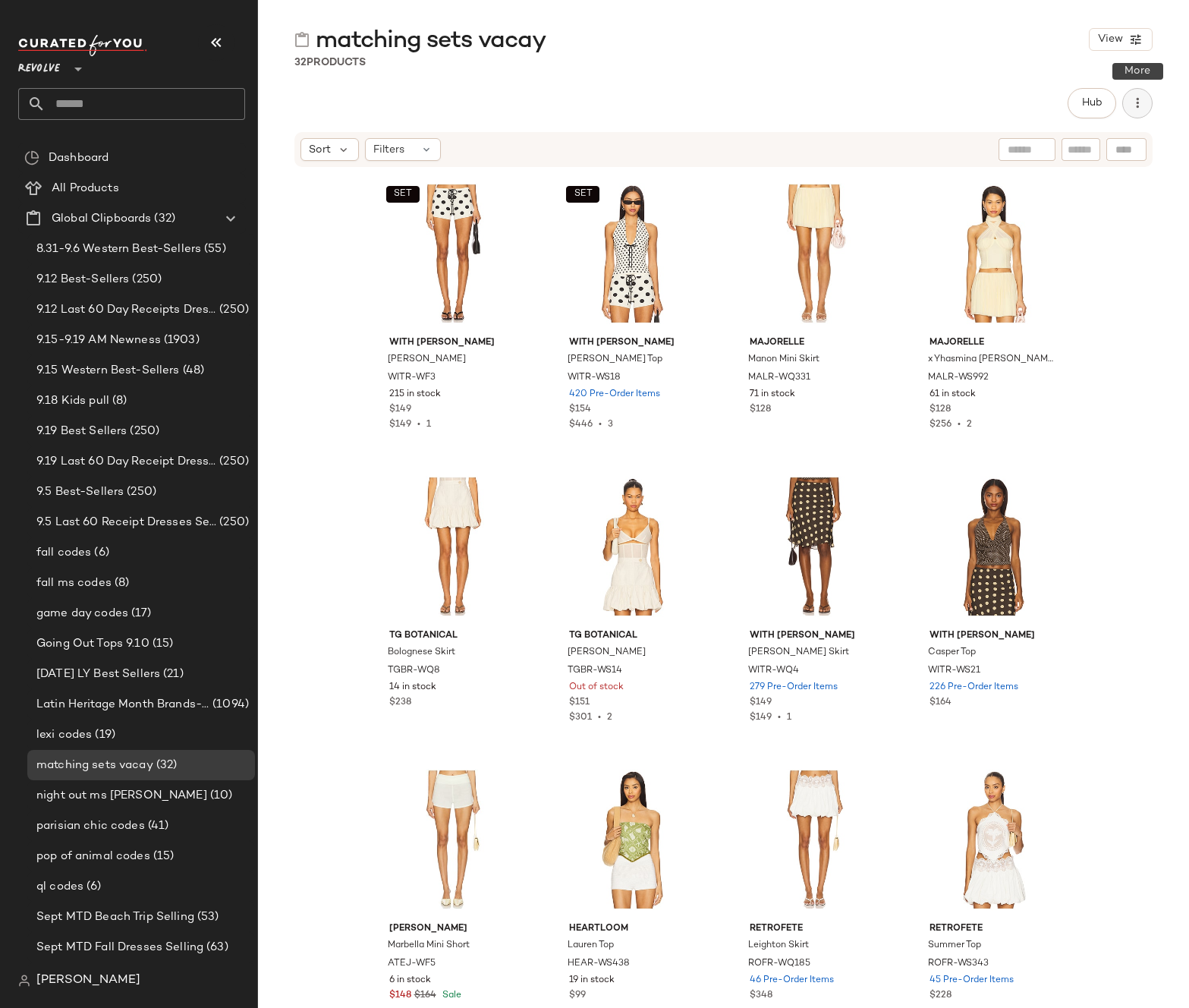
click at [1137, 108] on icon "button" at bounding box center [1138, 103] width 15 height 15
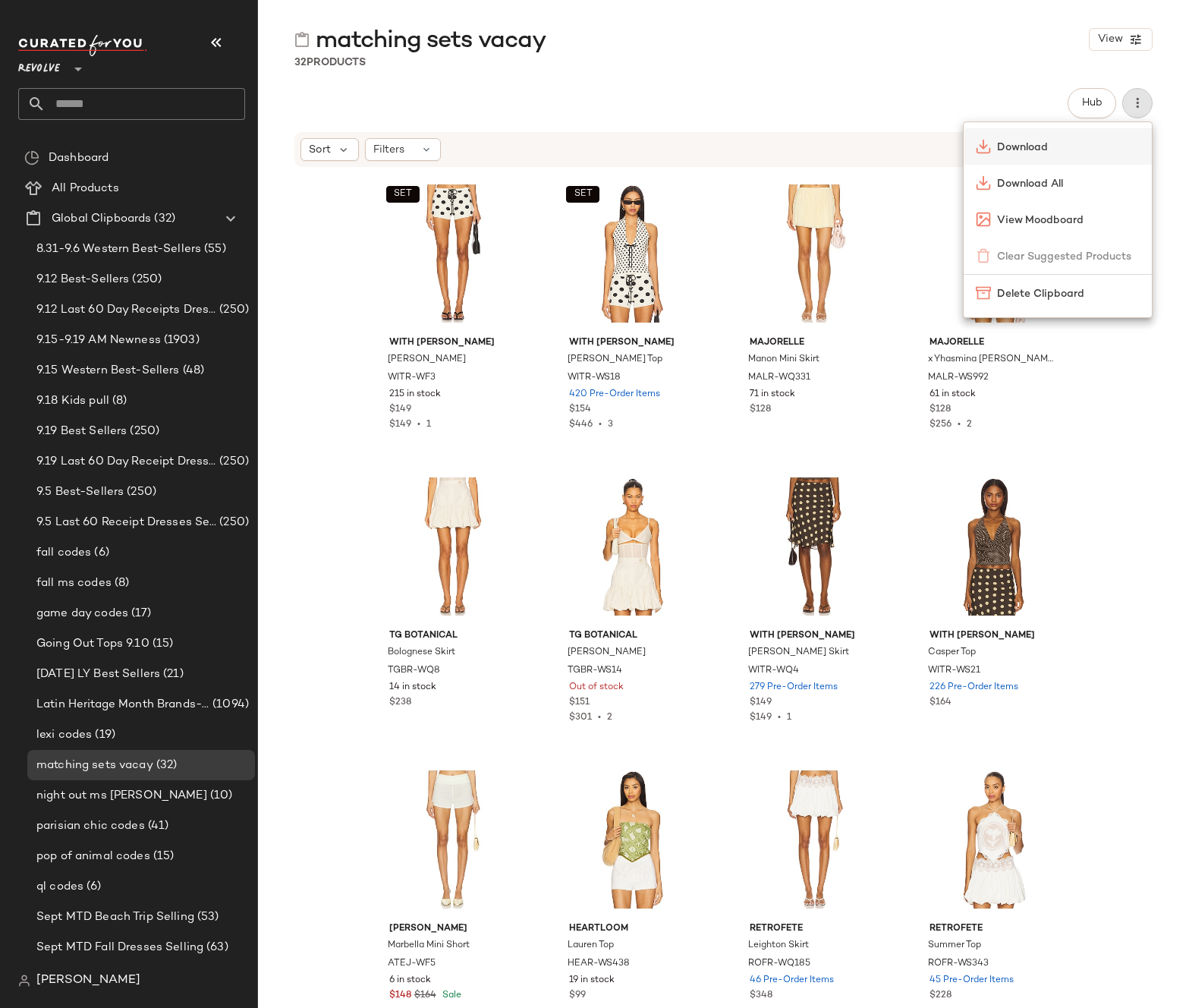
click at [1021, 144] on span "Download" at bounding box center [1068, 147] width 143 height 16
